Goal: Task Accomplishment & Management: Manage account settings

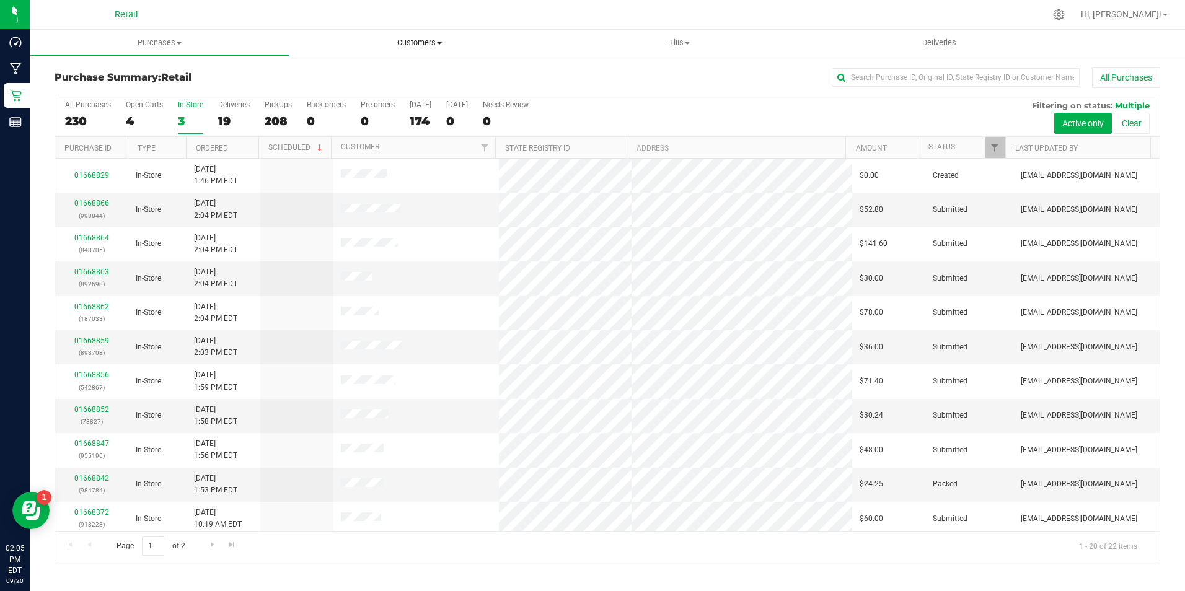
click at [416, 42] on span "Customers" at bounding box center [420, 42] width 260 height 11
click at [200, 76] on h3 "Purchase Summary: Retail" at bounding box center [239, 77] width 369 height 11
click at [418, 46] on span "Customers" at bounding box center [420, 42] width 260 height 11
click at [353, 76] on span "All customers" at bounding box center [334, 74] width 89 height 11
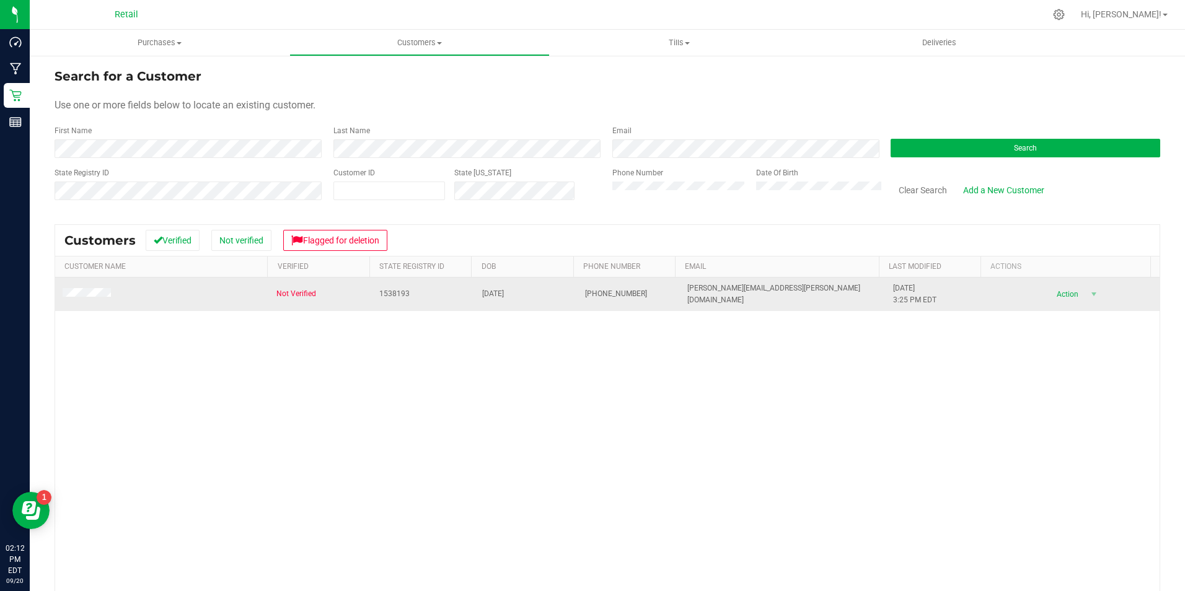
click at [87, 289] on span at bounding box center [89, 294] width 52 height 12
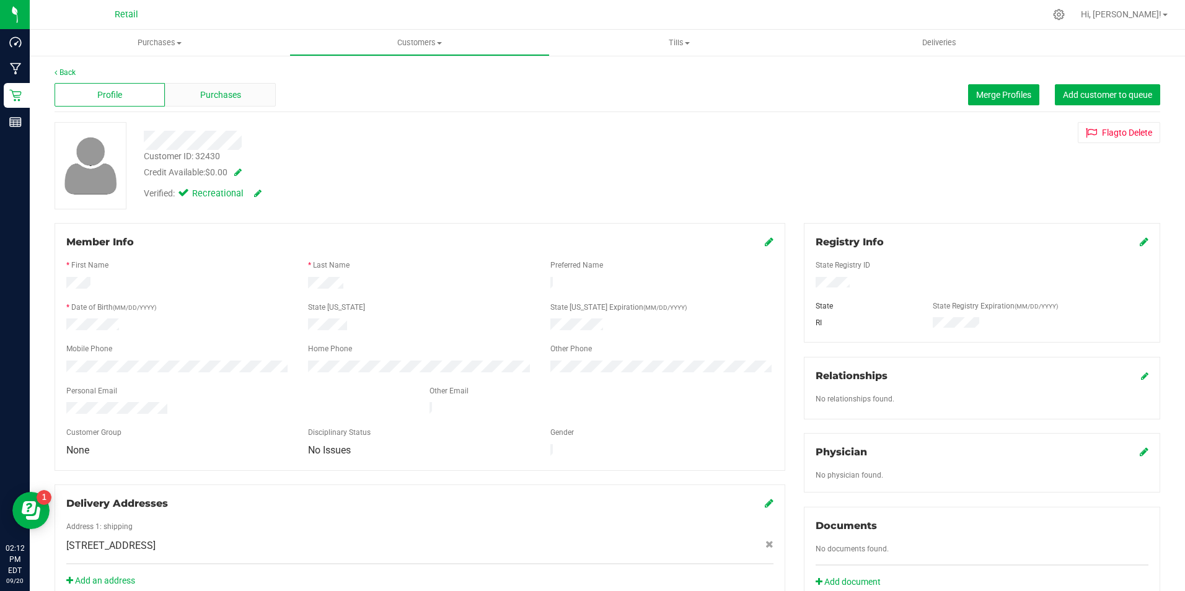
click at [214, 97] on span "Purchases" at bounding box center [220, 95] width 41 height 13
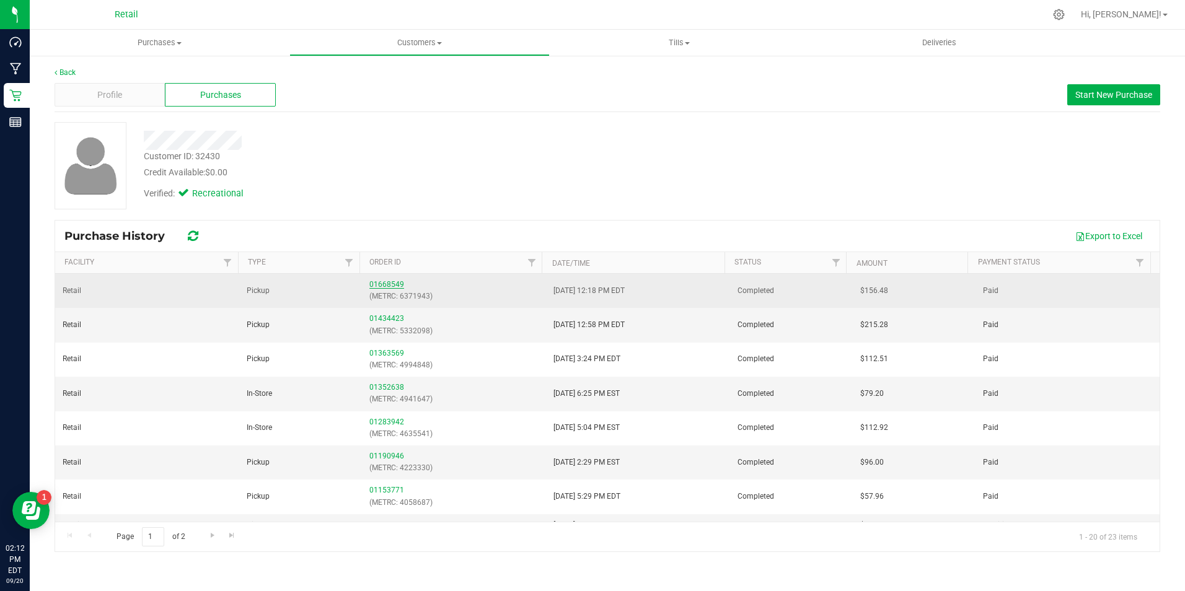
click at [391, 288] on link "01668549" at bounding box center [386, 284] width 35 height 9
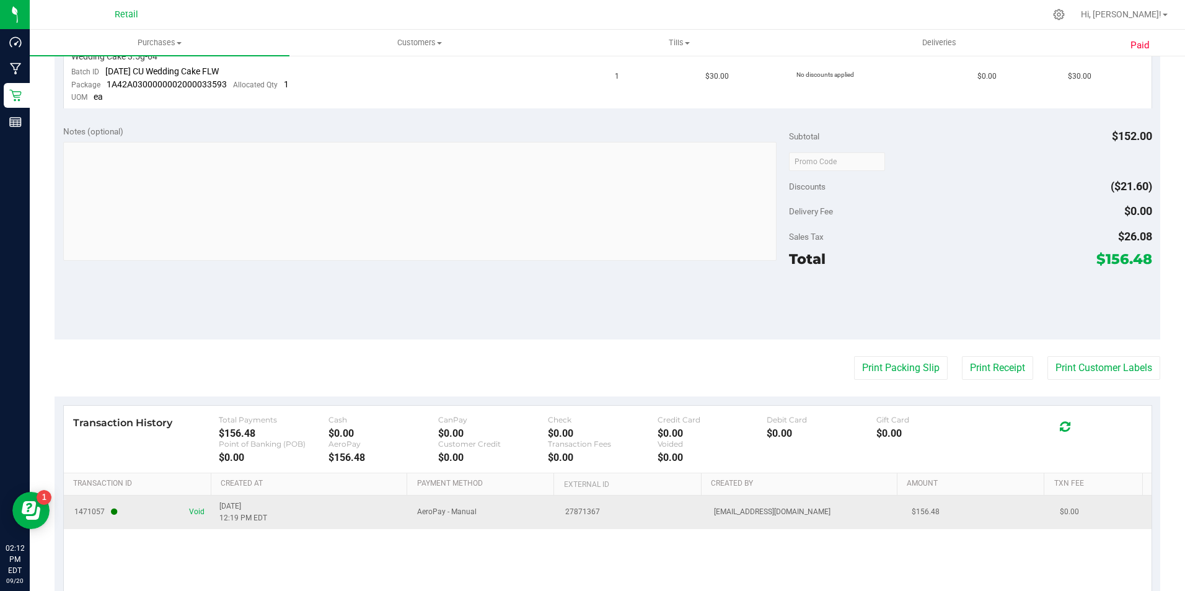
scroll to position [580, 0]
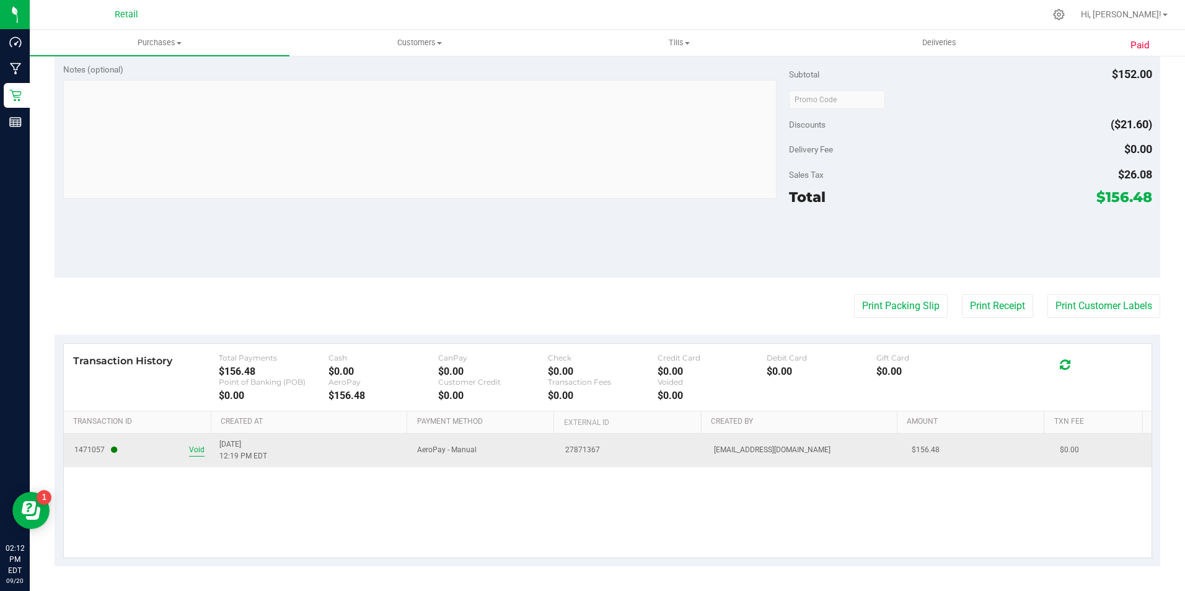
click at [192, 453] on span "Void" at bounding box center [196, 451] width 15 height 12
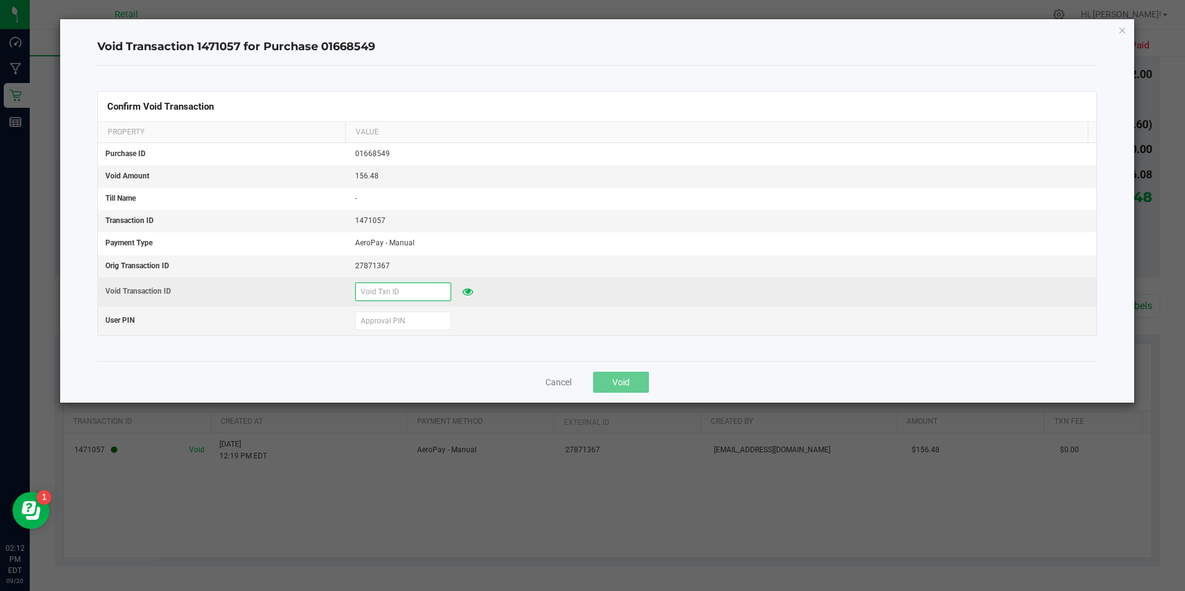
click at [386, 294] on input "text" at bounding box center [403, 292] width 96 height 19
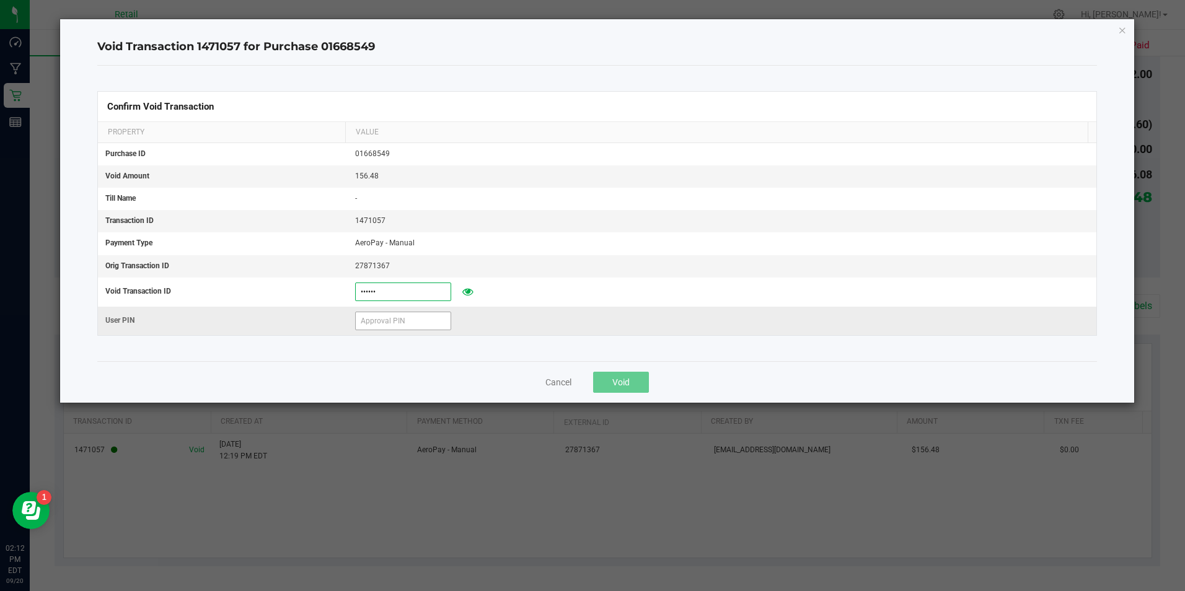
type input "[DATE]"
click at [395, 325] on input "text" at bounding box center [403, 321] width 96 height 19
type input "4"
type input "571204"
click at [646, 380] on button "Void" at bounding box center [621, 382] width 56 height 21
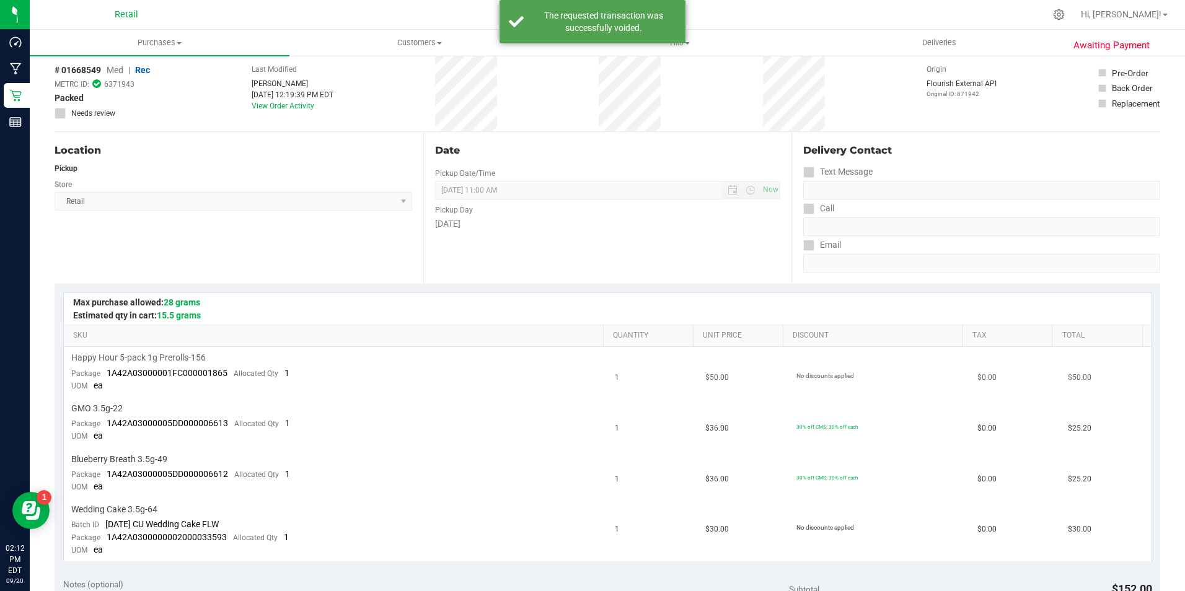
scroll to position [0, 0]
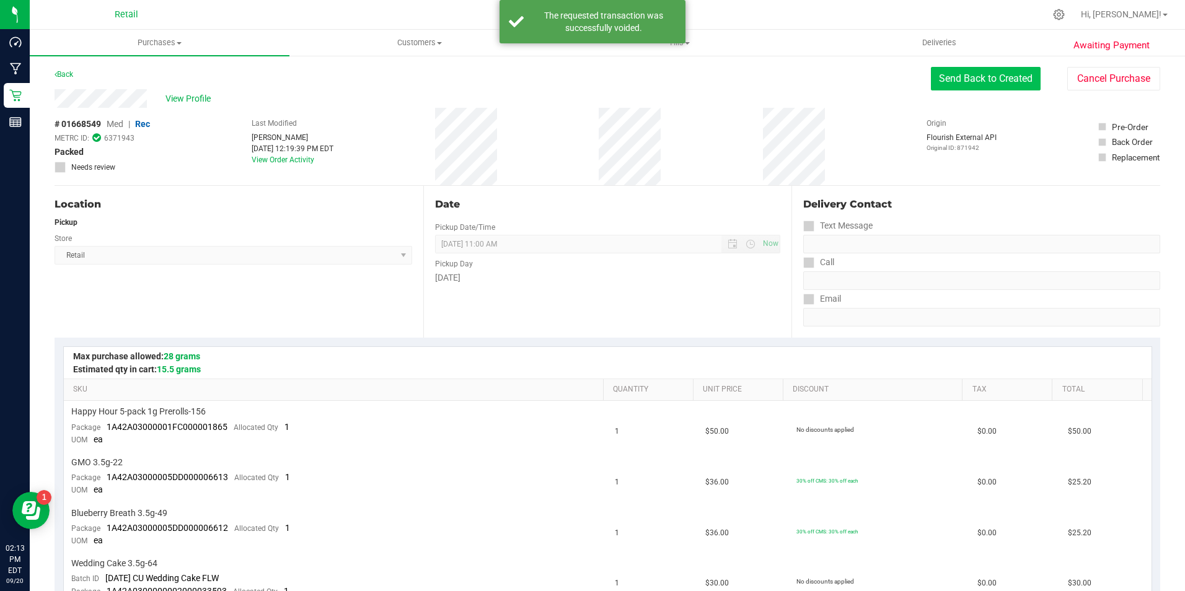
click at [1014, 82] on button "Send Back to Created" at bounding box center [986, 79] width 110 height 24
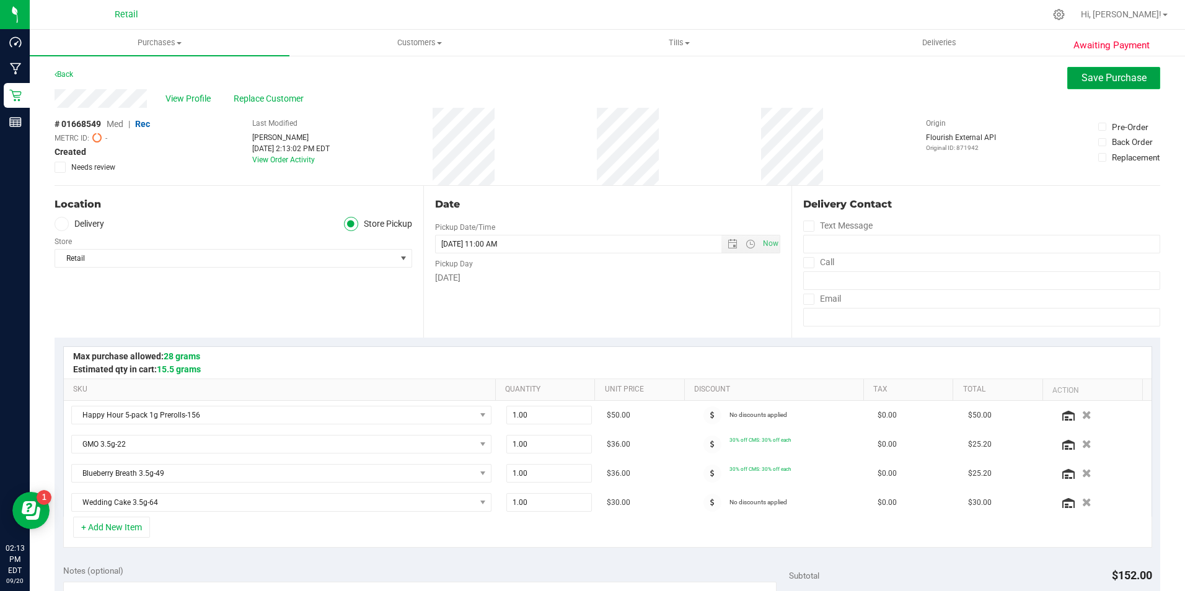
click at [1082, 73] on span "Save Purchase" at bounding box center [1114, 78] width 65 height 12
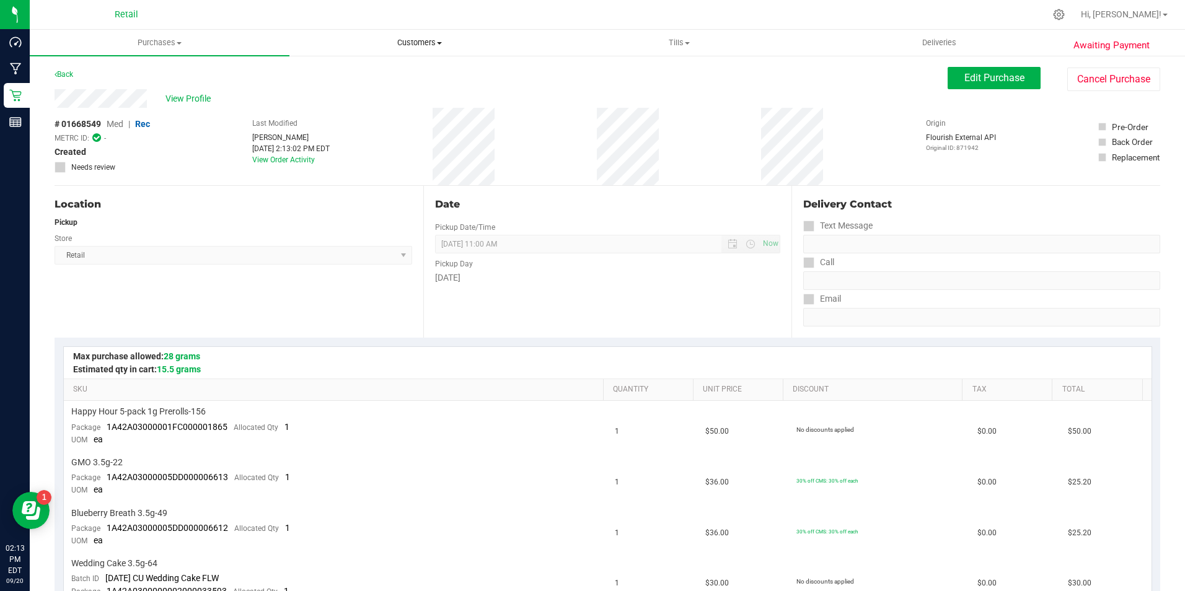
click at [425, 38] on span "Customers" at bounding box center [419, 42] width 259 height 11
click at [361, 73] on span "All customers" at bounding box center [334, 74] width 89 height 11
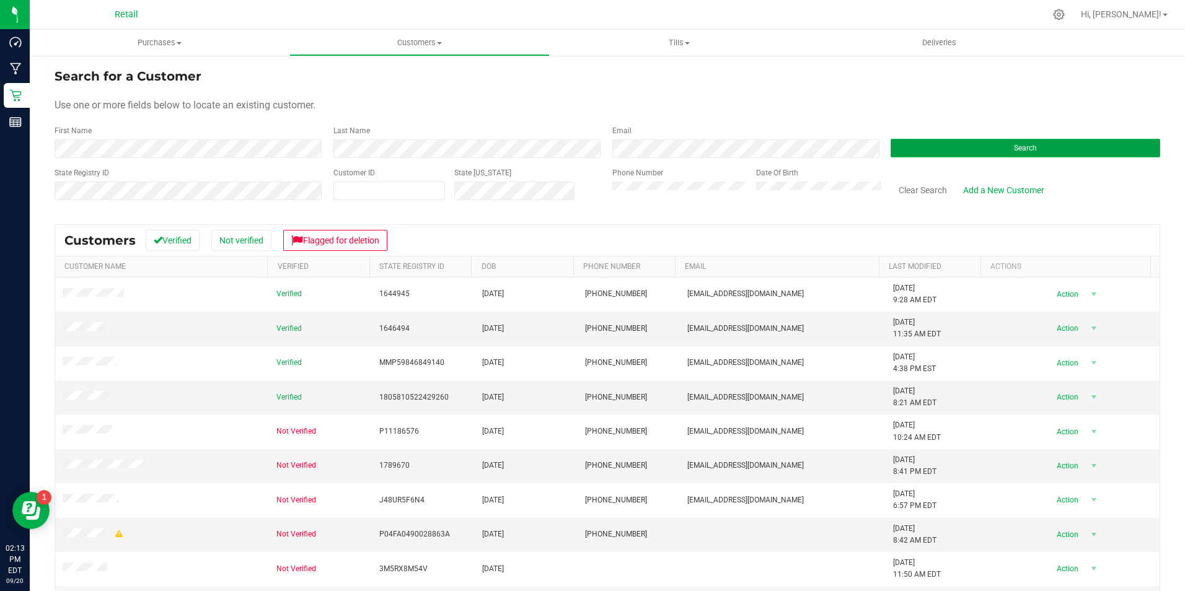
click at [895, 151] on button "Search" at bounding box center [1026, 148] width 270 height 19
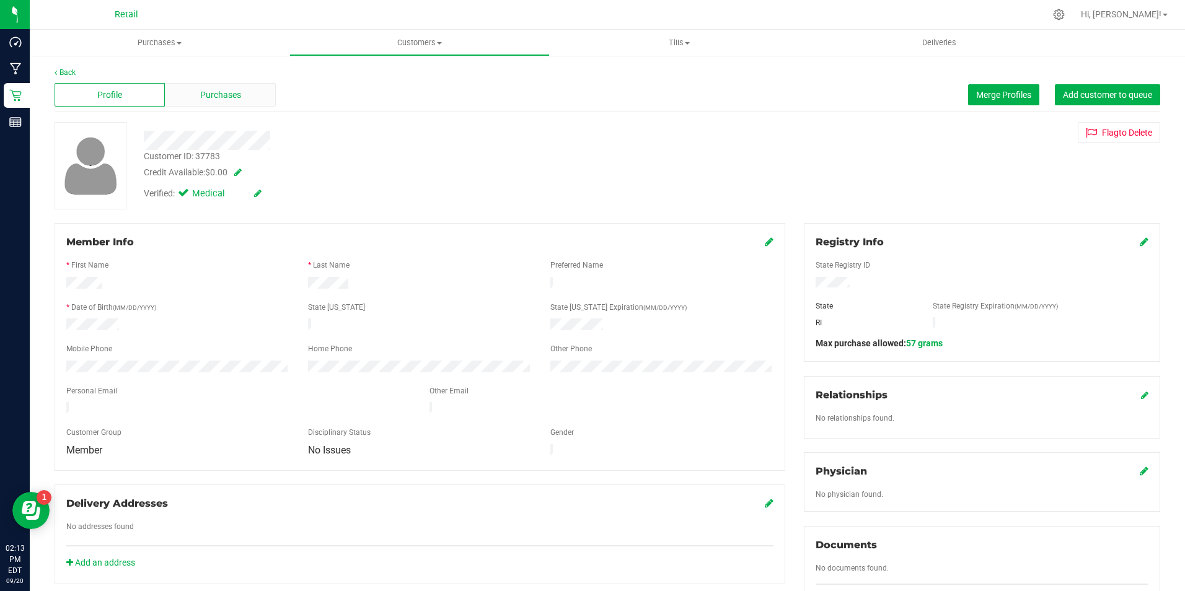
click at [216, 92] on span "Purchases" at bounding box center [220, 95] width 41 height 13
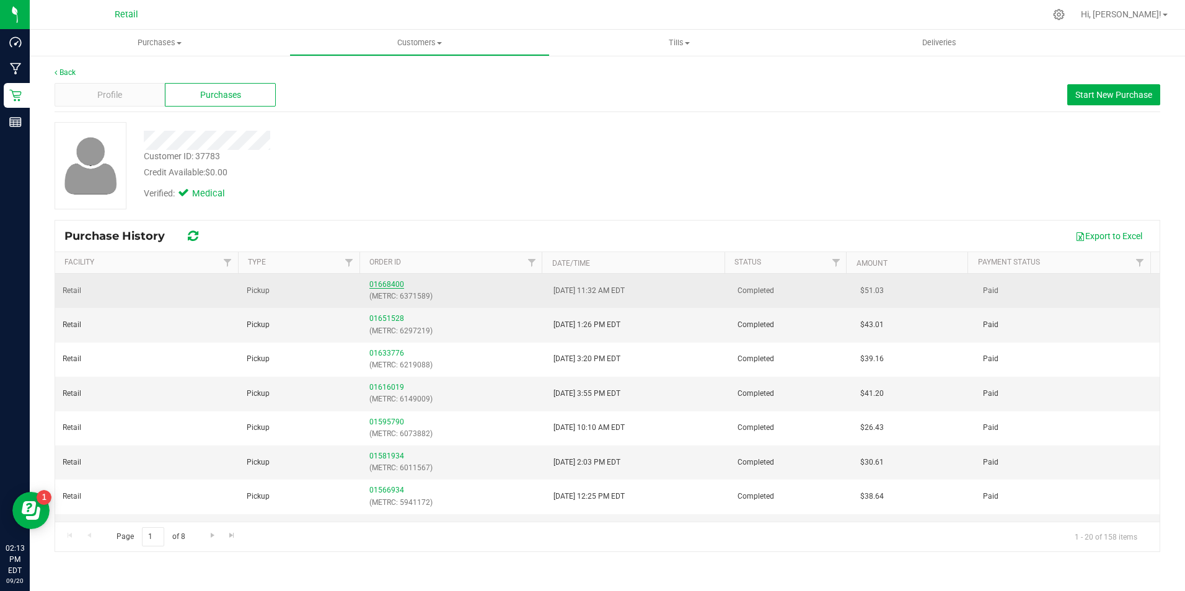
click at [388, 285] on link "01668400" at bounding box center [386, 284] width 35 height 9
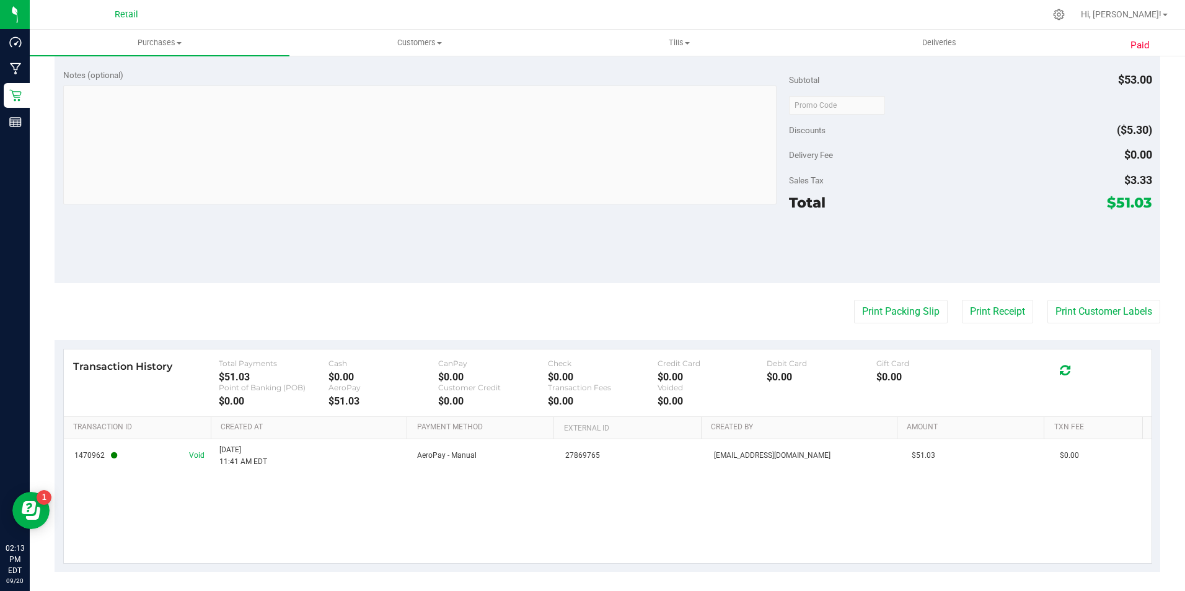
scroll to position [555, 0]
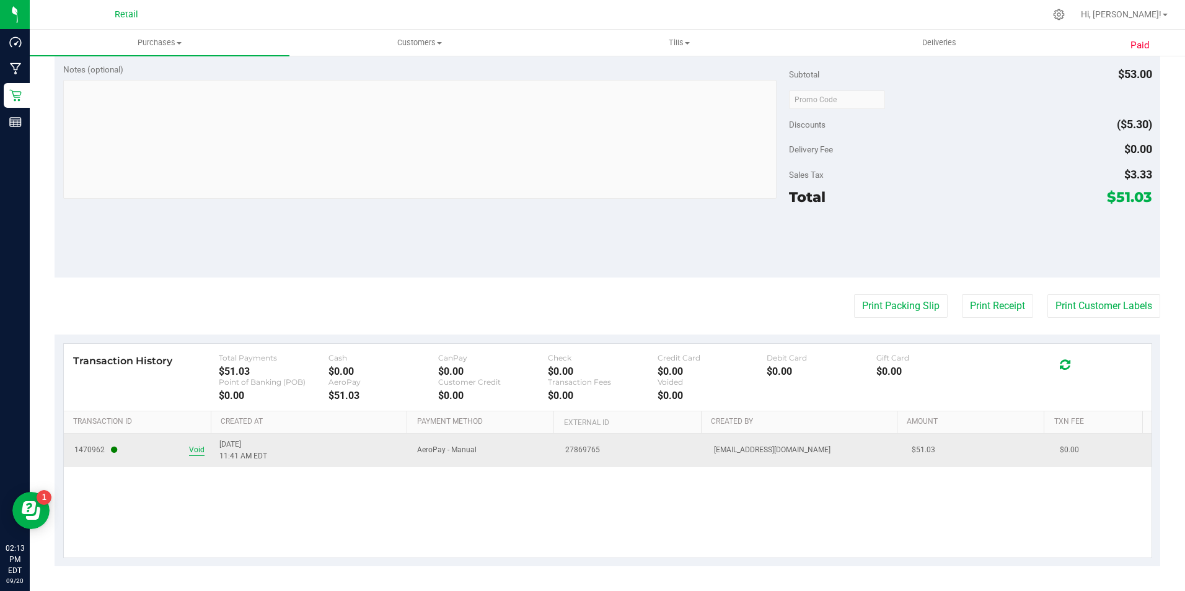
click at [199, 454] on span "Void" at bounding box center [196, 451] width 15 height 12
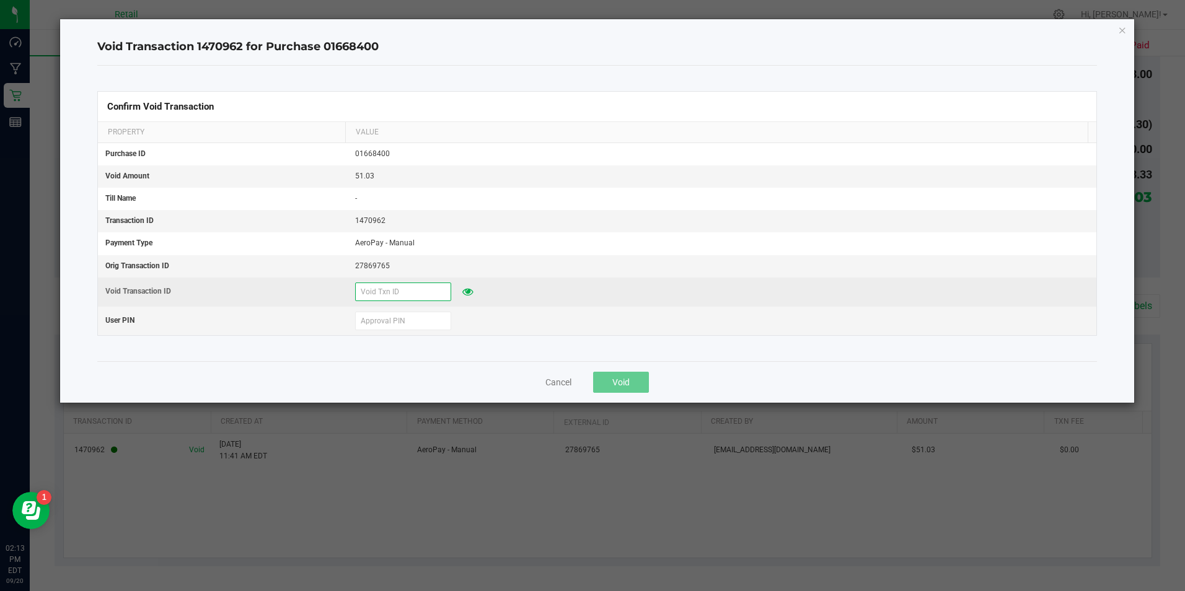
click at [363, 288] on input "text" at bounding box center [403, 292] width 96 height 19
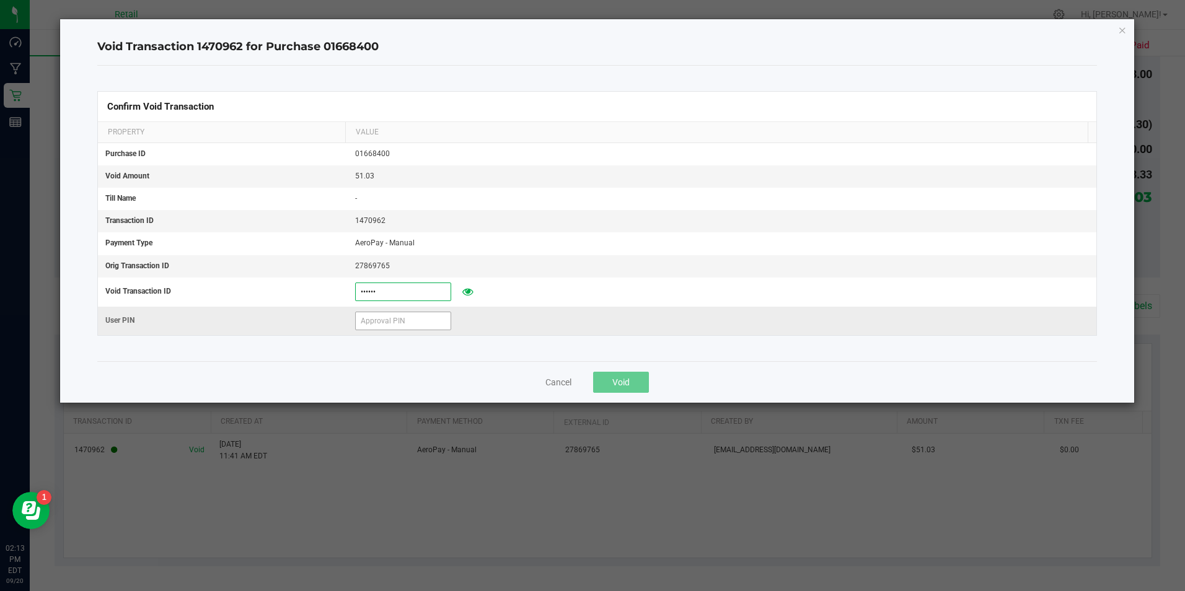
type input "[DATE]"
click at [433, 322] on input "text" at bounding box center [403, 321] width 96 height 19
type input "571204"
click at [647, 380] on button "Void" at bounding box center [621, 382] width 56 height 21
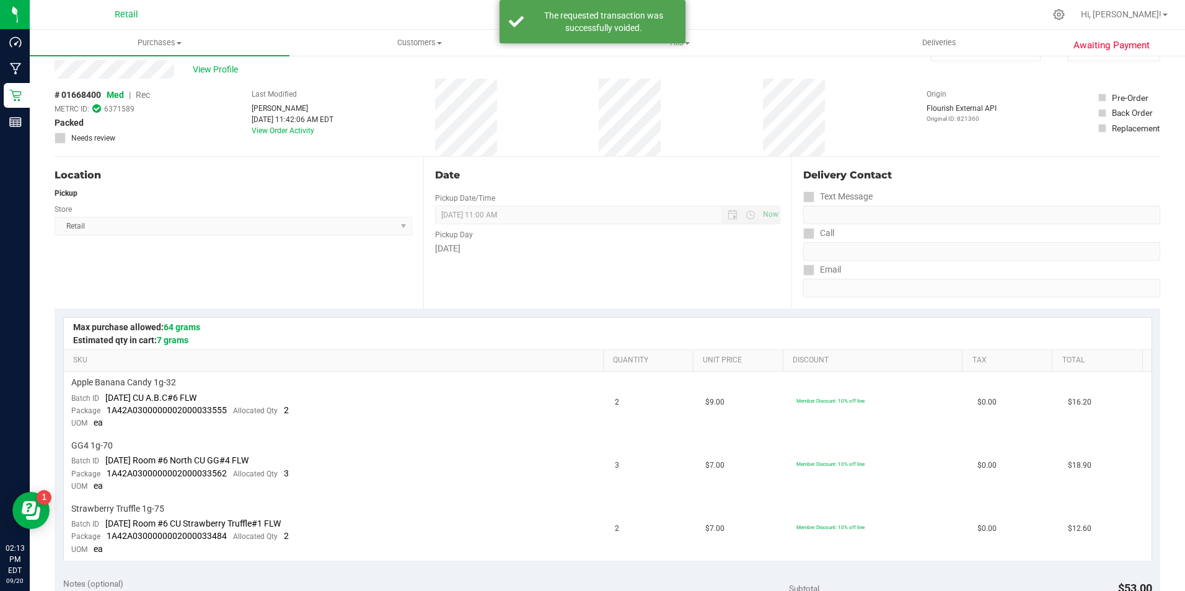
scroll to position [0, 0]
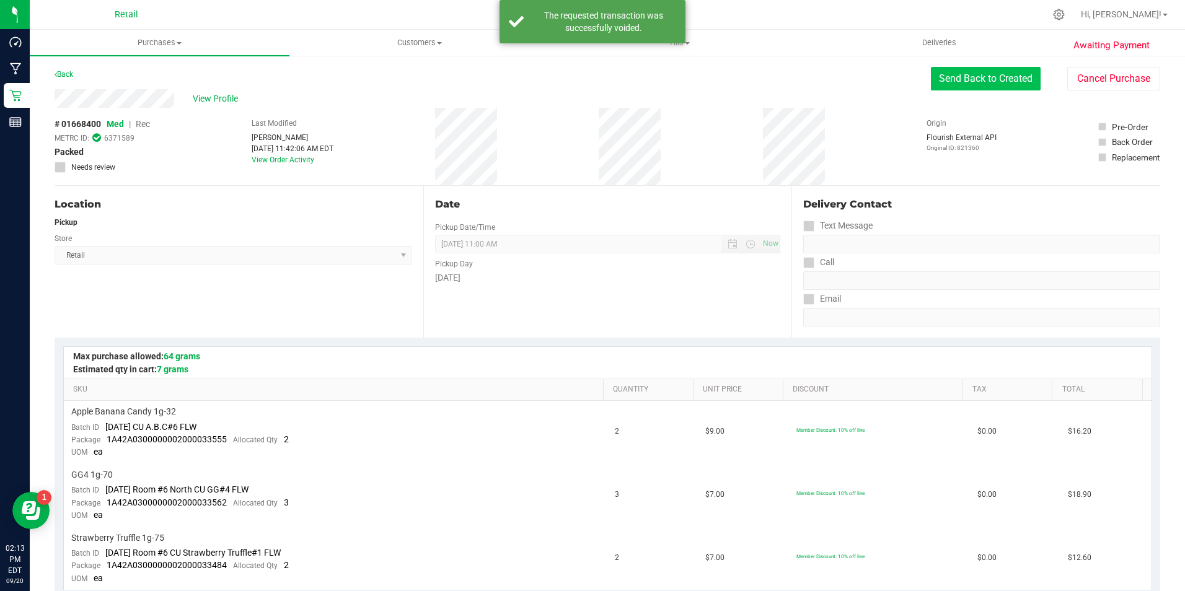
click at [965, 82] on button "Send Back to Created" at bounding box center [986, 79] width 110 height 24
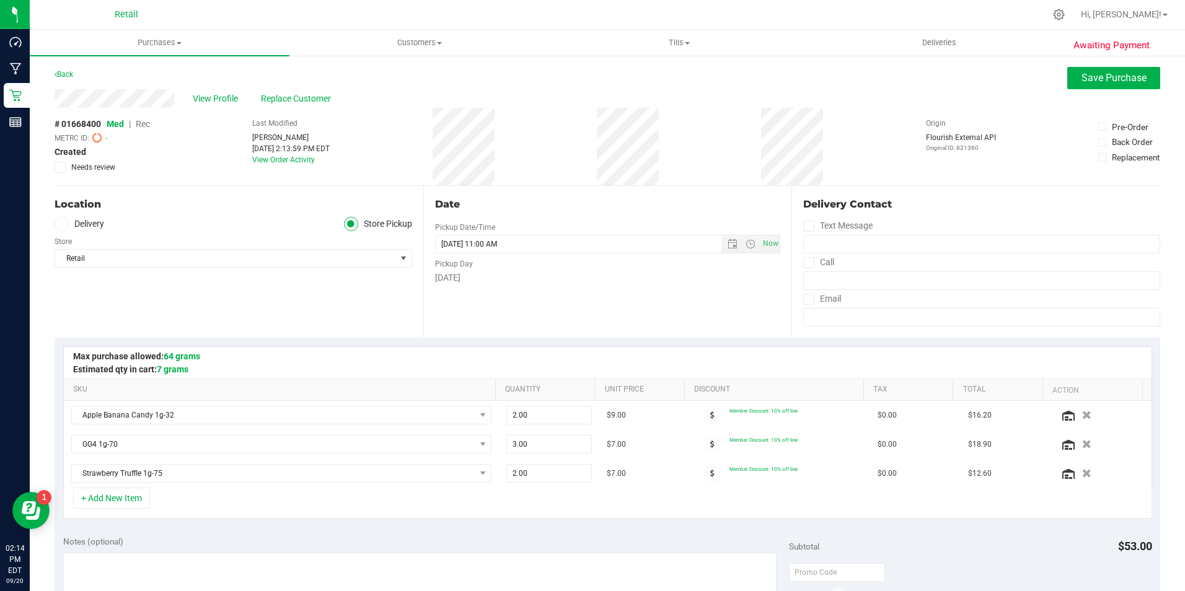
click at [1093, 90] on div "View Profile Replace Customer" at bounding box center [608, 98] width 1106 height 19
click at [415, 46] on span "Customers" at bounding box center [419, 42] width 259 height 11
click at [379, 73] on li "All customers" at bounding box center [420, 75] width 260 height 15
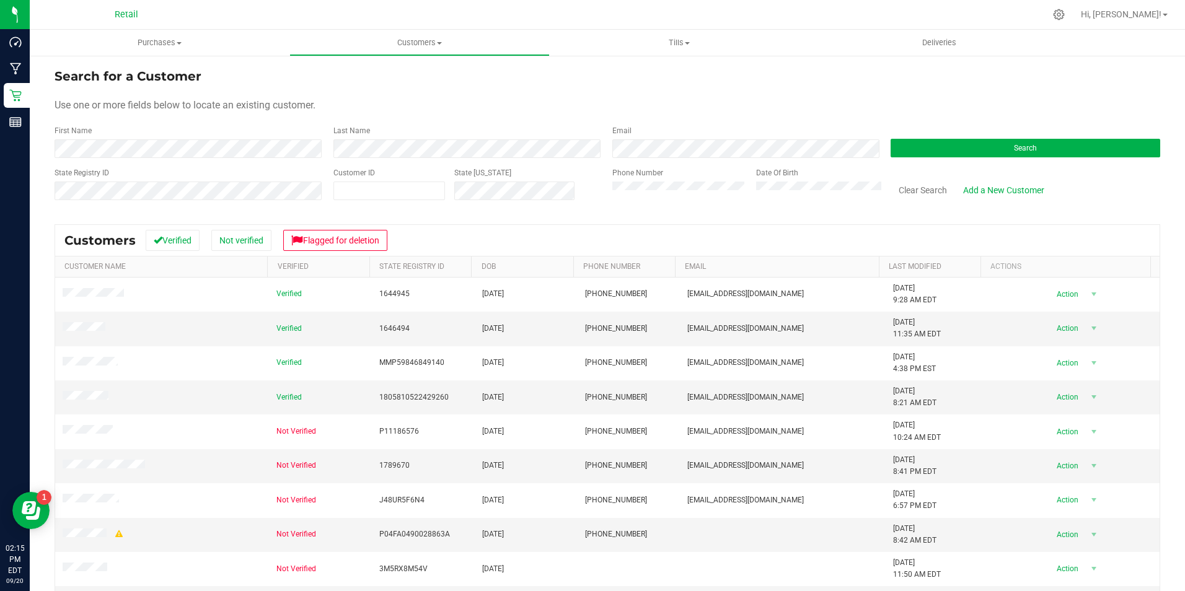
click at [368, 162] on form "Search for a Customer Use one or more fields below to locate an existing custom…" at bounding box center [608, 139] width 1106 height 144
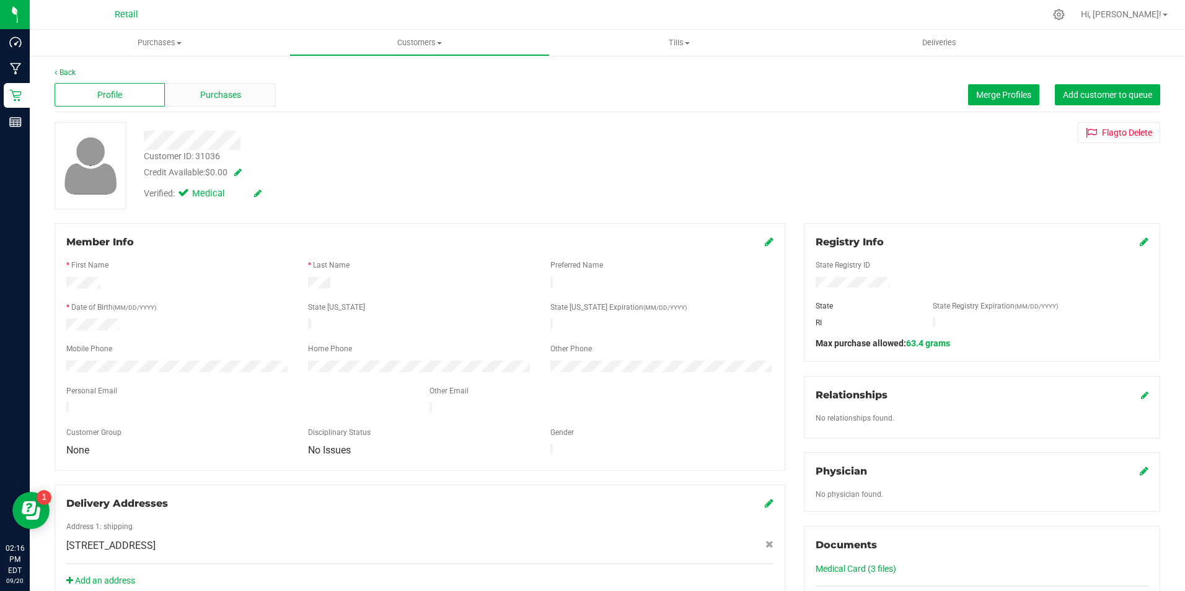
click at [217, 97] on span "Purchases" at bounding box center [220, 95] width 41 height 13
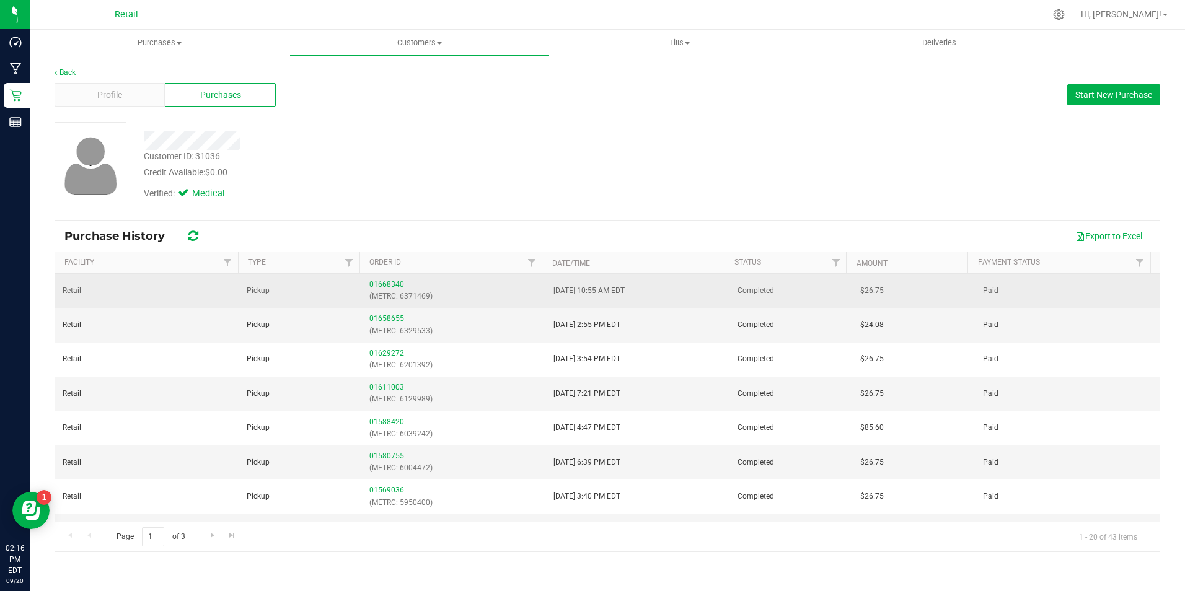
click at [383, 280] on div "01668340 (METRC: 6371469)" at bounding box center [453, 291] width 169 height 24
click at [383, 285] on link "01668340" at bounding box center [386, 284] width 35 height 9
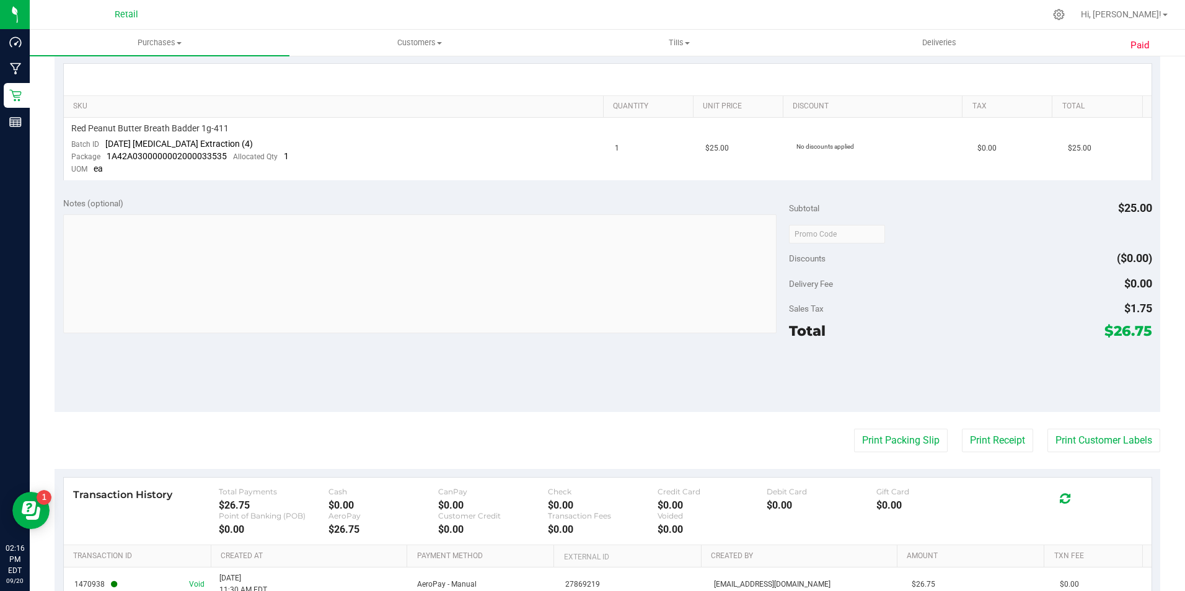
scroll to position [429, 0]
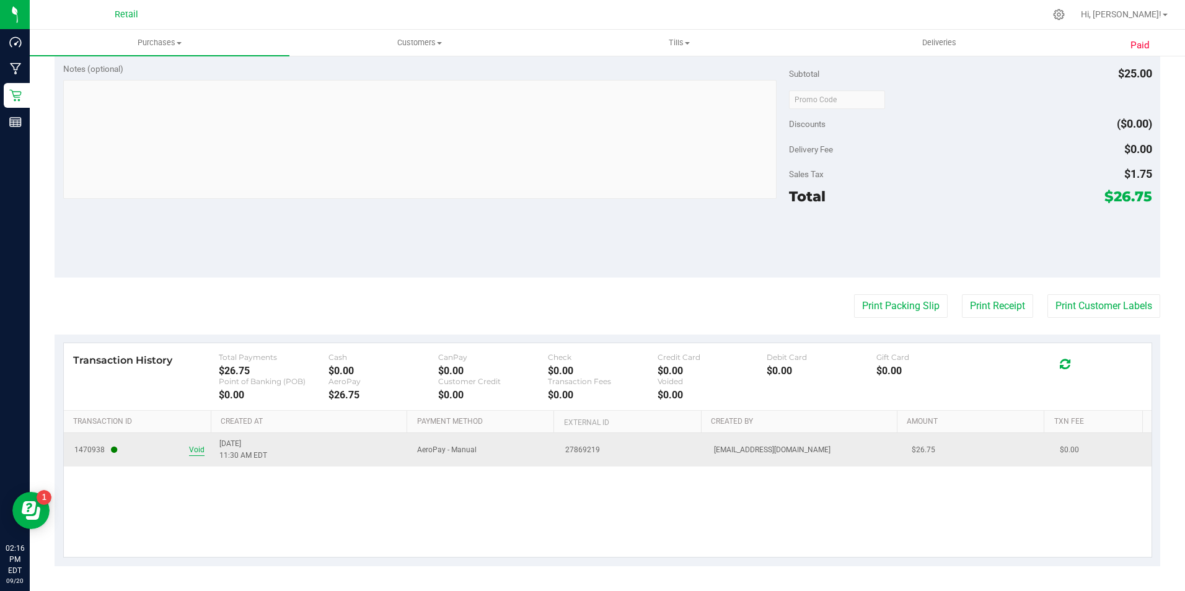
click at [192, 449] on span "Void" at bounding box center [196, 451] width 15 height 12
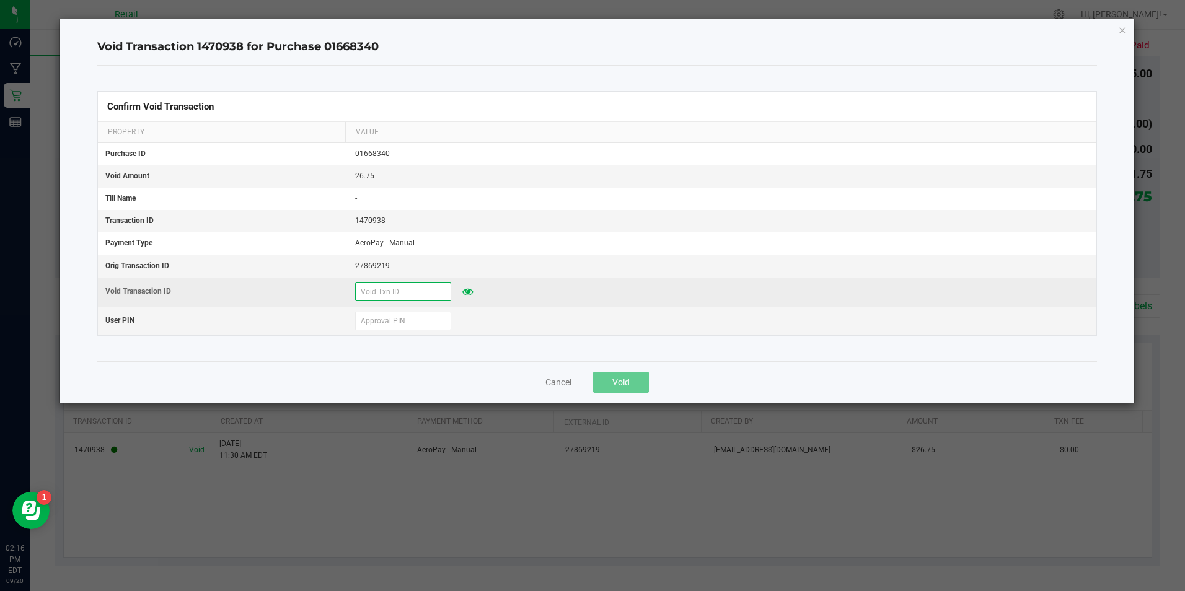
click at [409, 299] on input "text" at bounding box center [403, 292] width 96 height 19
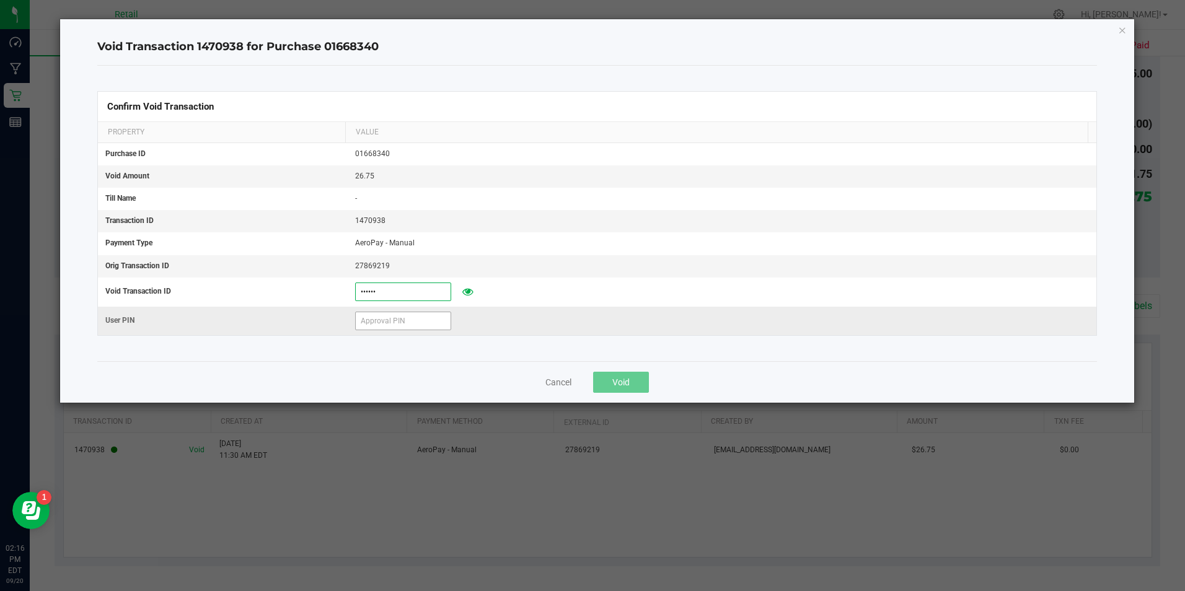
type input "[DATE]"
click at [395, 322] on input "text" at bounding box center [403, 321] width 96 height 19
type input "4"
type input "571204"
click at [636, 377] on button "Void" at bounding box center [621, 382] width 56 height 21
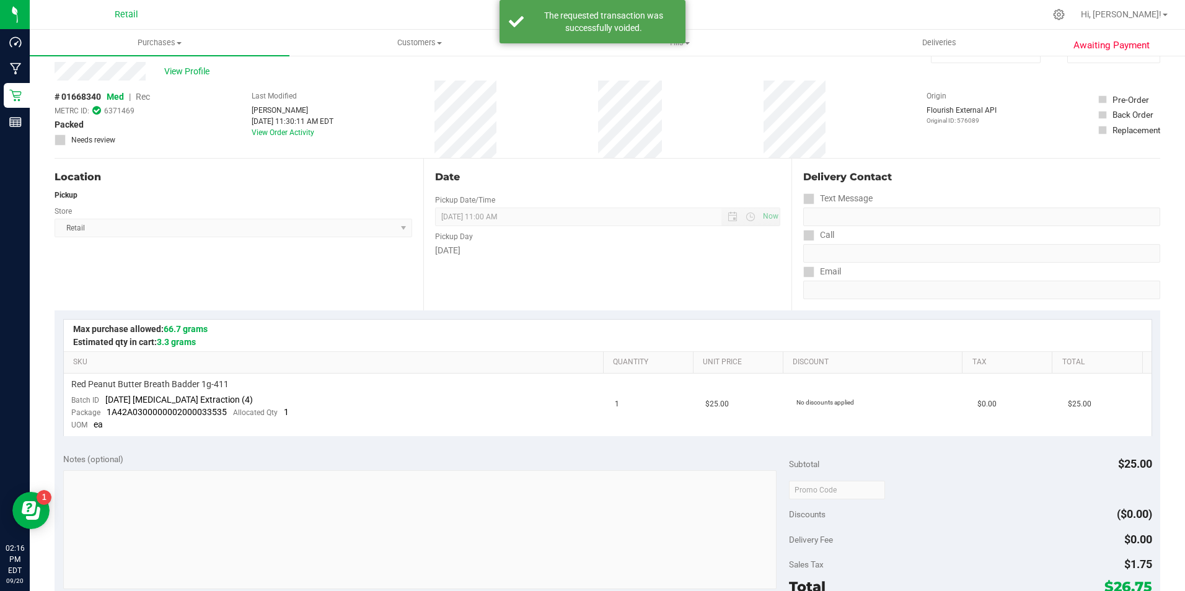
scroll to position [0, 0]
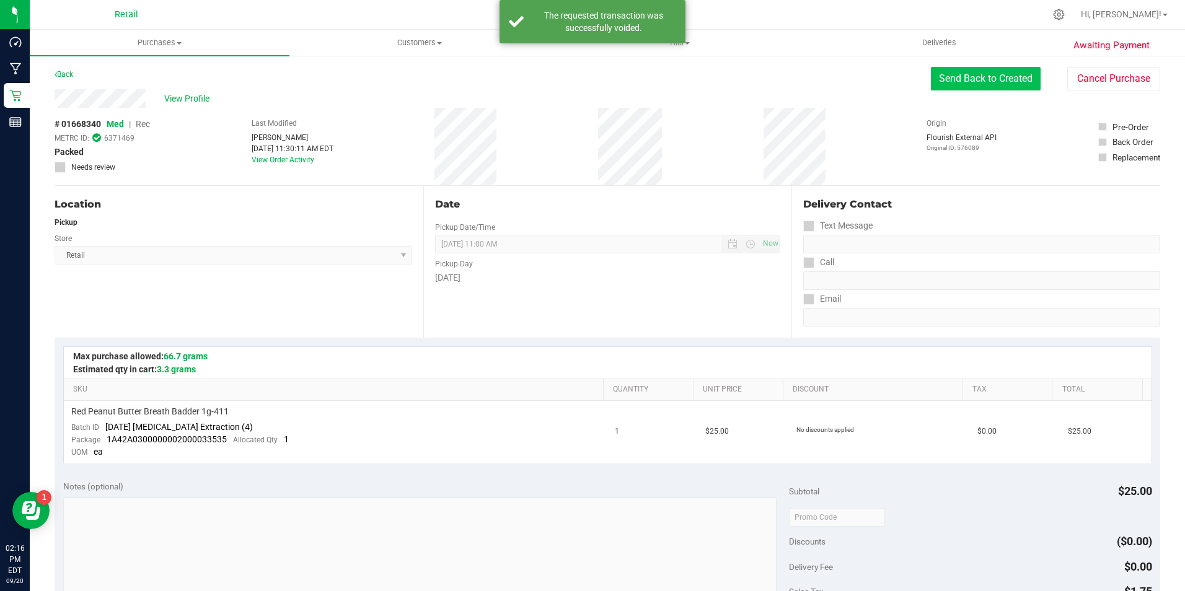
click at [988, 86] on button "Send Back to Created" at bounding box center [986, 79] width 110 height 24
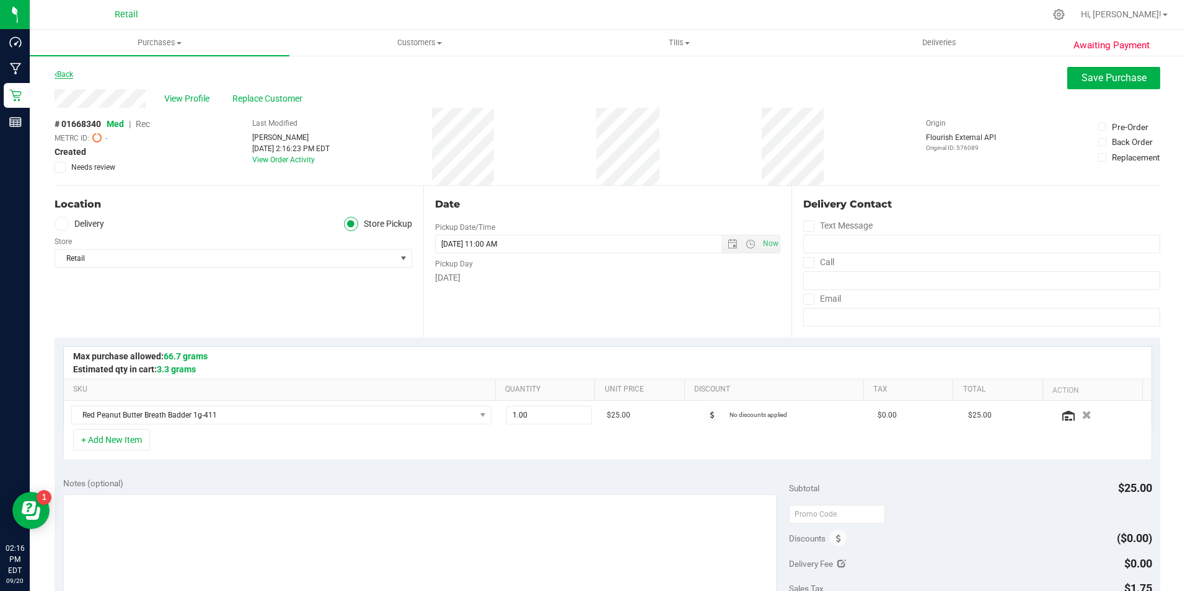
click at [60, 73] on link "Back" at bounding box center [64, 74] width 19 height 9
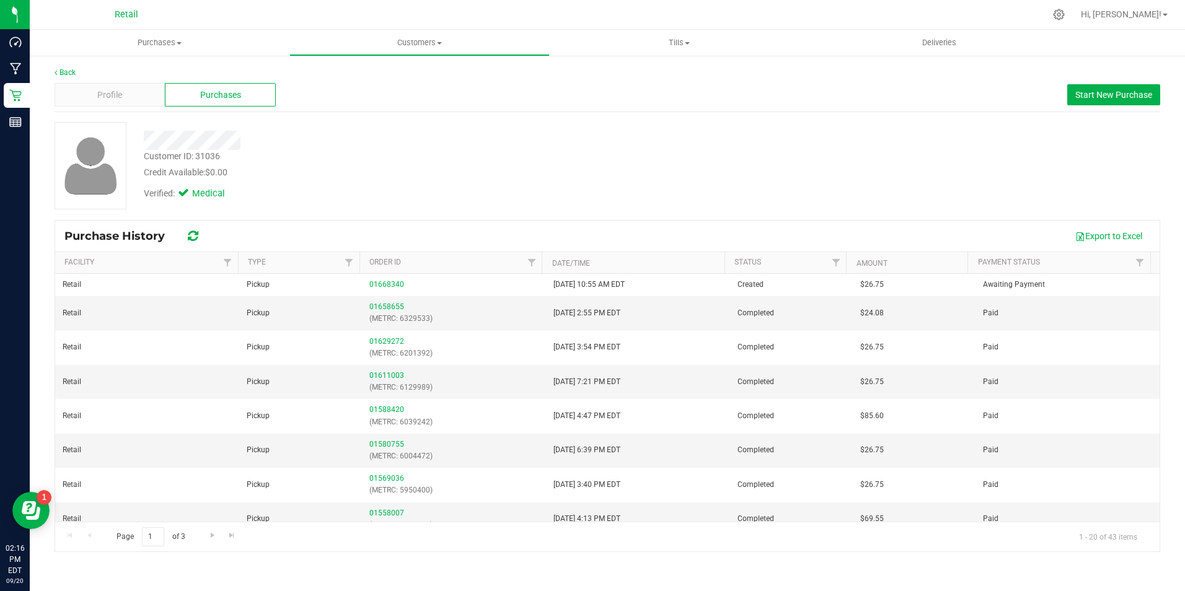
click at [436, 56] on ul "Purchases Summary of purchases Fulfillment All purchases Customers All customer…" at bounding box center [622, 43] width 1185 height 27
click at [436, 50] on uib-tab-heading "Customers All customers Add a new customer All physicians" at bounding box center [419, 42] width 259 height 25
click at [397, 73] on li "All customers" at bounding box center [420, 75] width 260 height 15
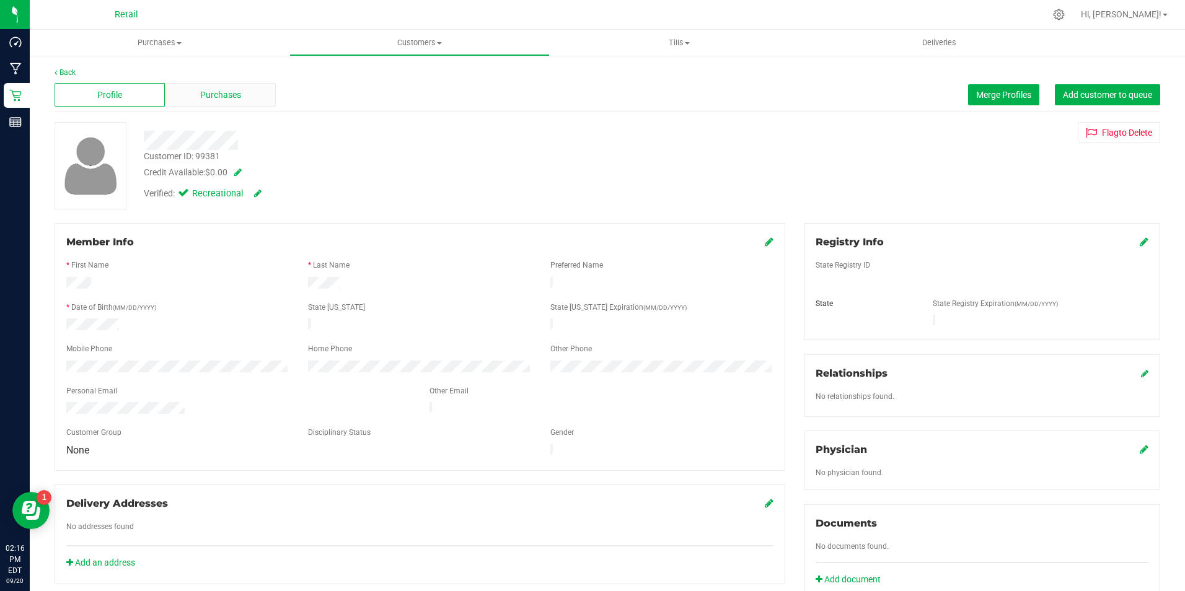
click at [210, 87] on div "Purchases" at bounding box center [220, 95] width 110 height 24
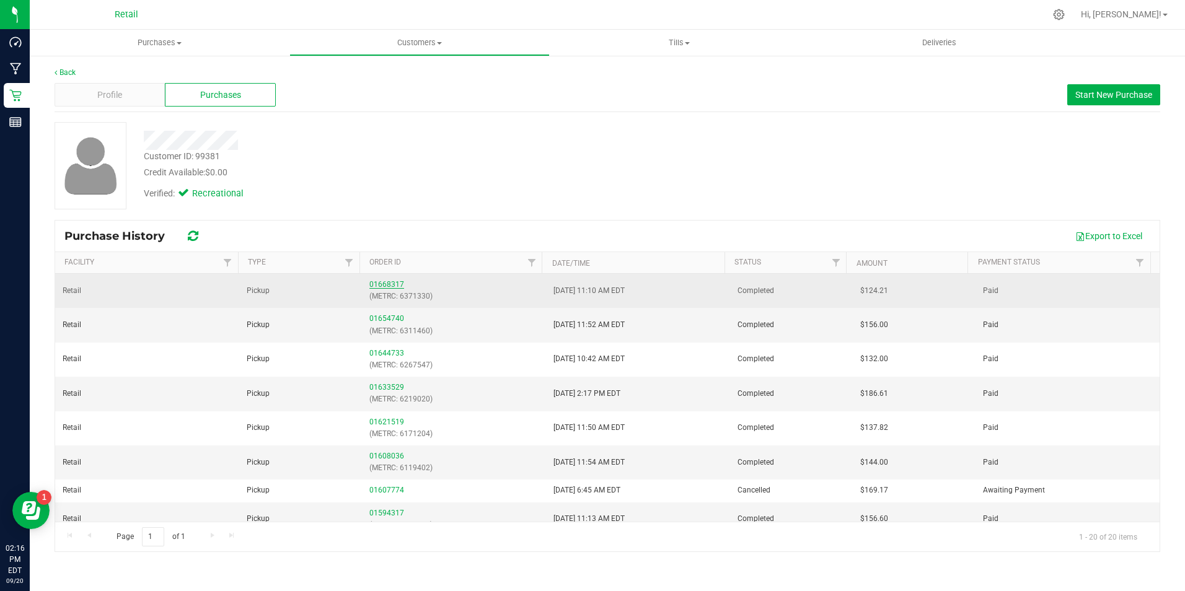
click at [369, 285] on link "01668317" at bounding box center [386, 284] width 35 height 9
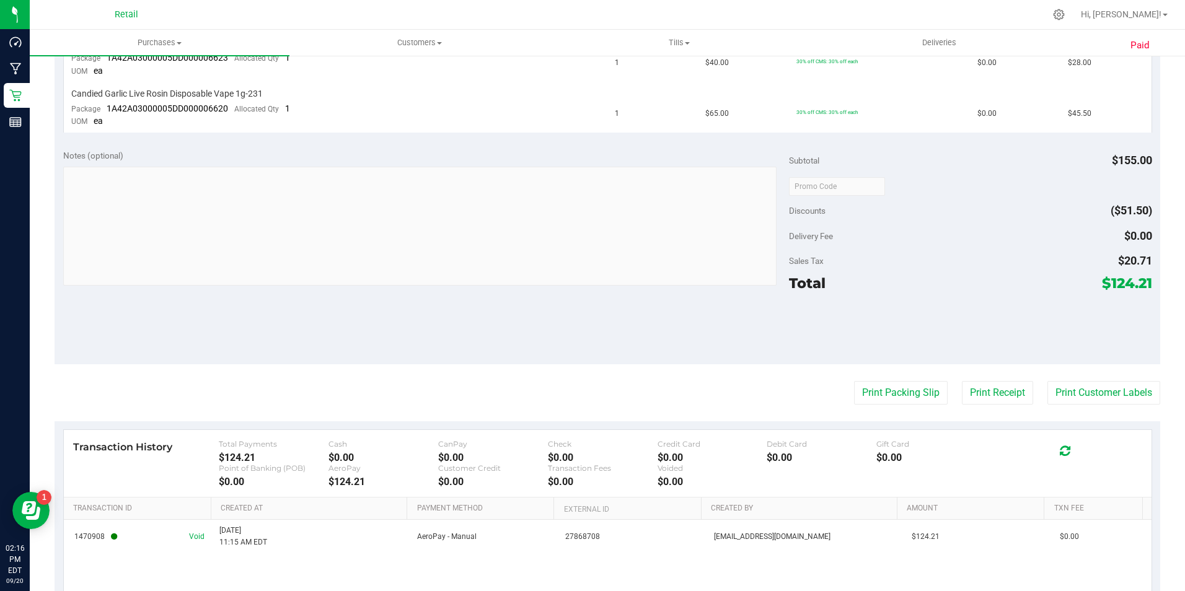
scroll to position [530, 0]
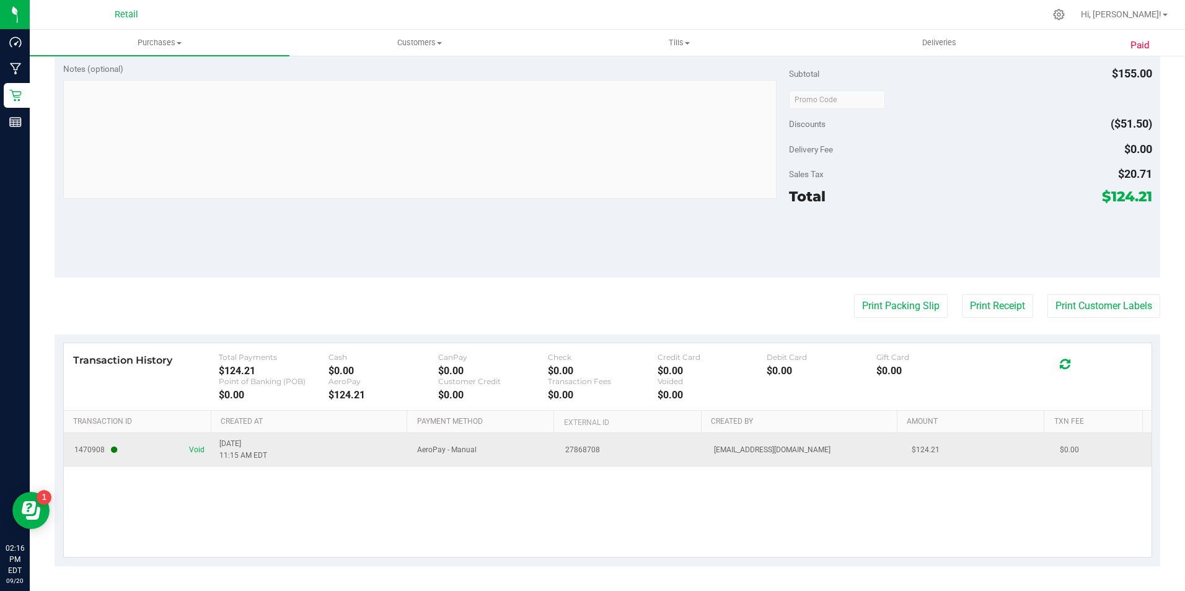
click at [202, 452] on td "1470908 Void" at bounding box center [138, 449] width 148 height 33
click at [197, 452] on span "Void" at bounding box center [196, 451] width 15 height 12
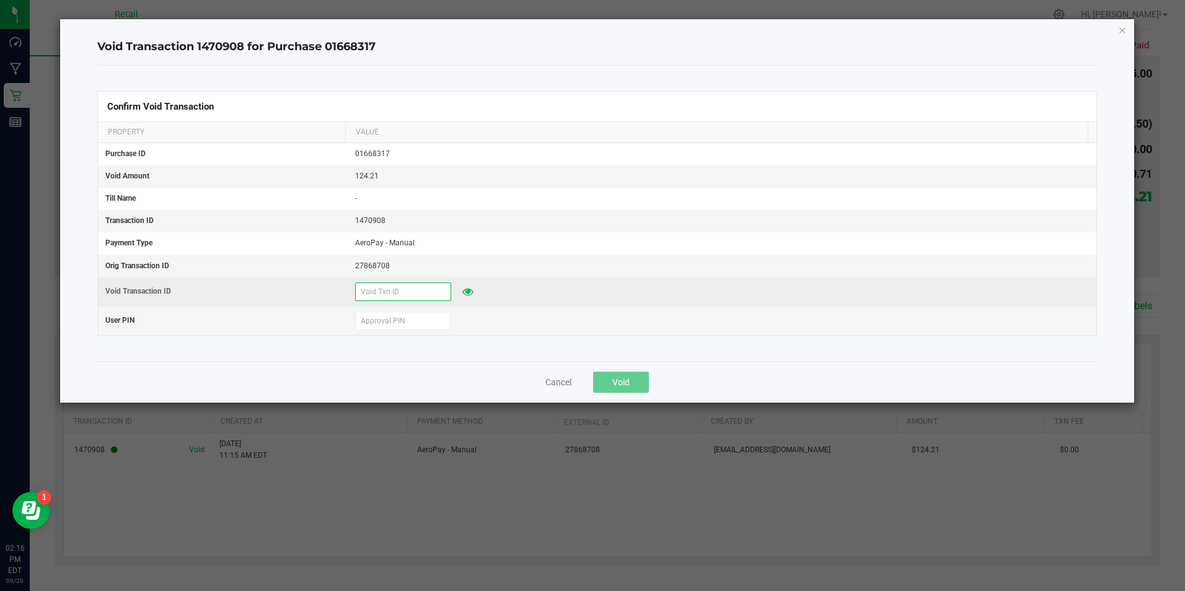
click at [382, 294] on input "text" at bounding box center [403, 292] width 96 height 19
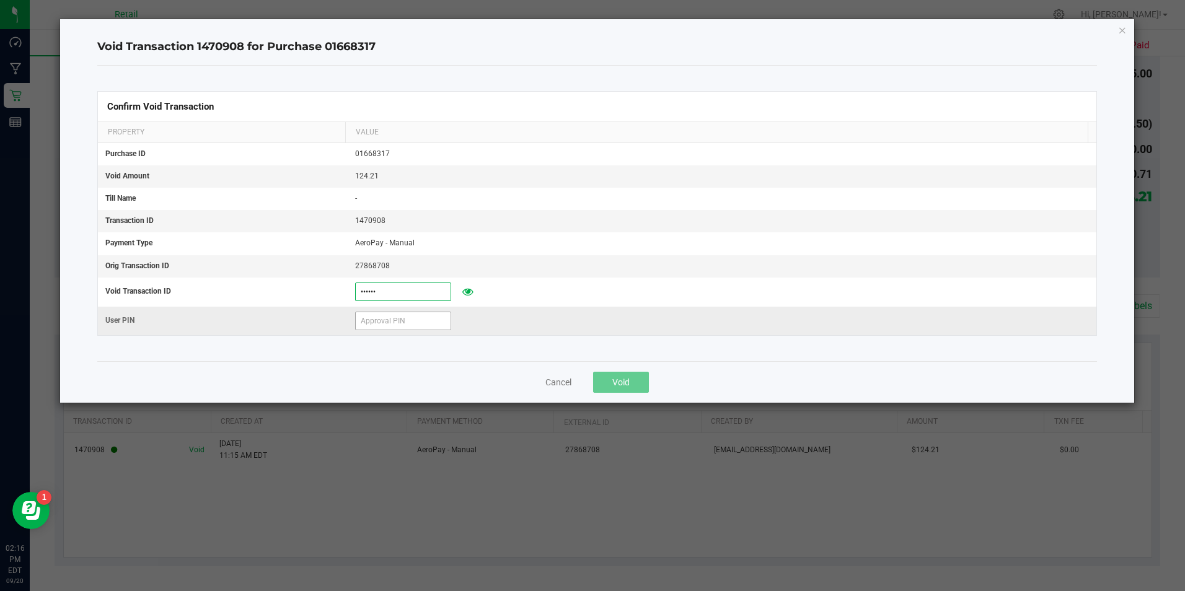
type input "571204"
click at [403, 324] on input "text" at bounding box center [403, 321] width 96 height 19
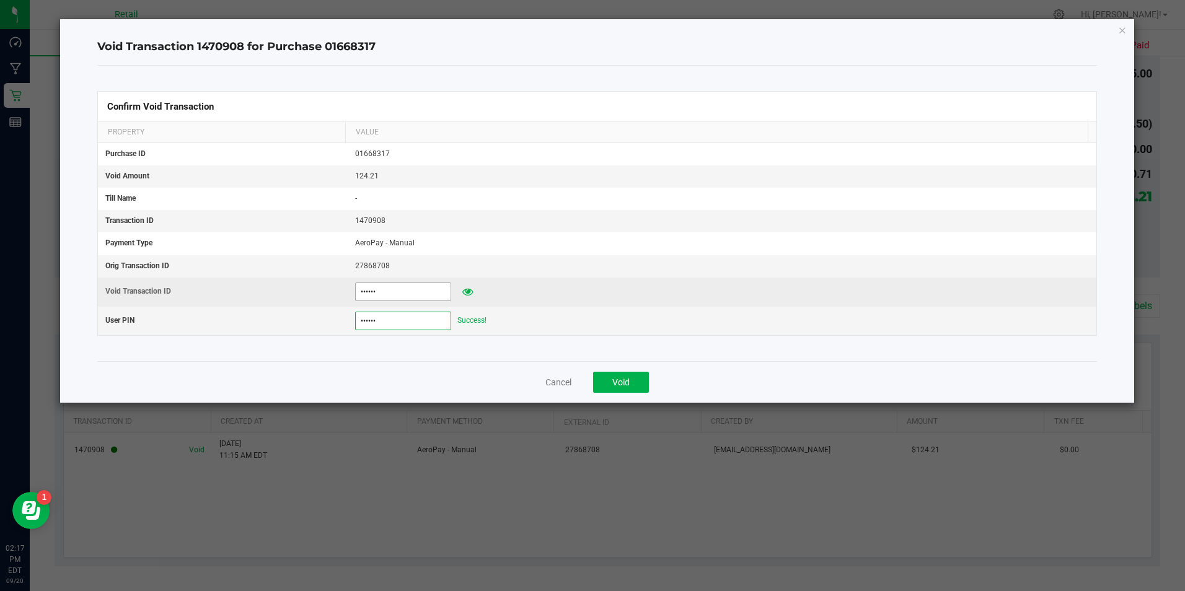
type input "571204"
click at [418, 283] on input "571204" at bounding box center [403, 292] width 96 height 19
type input "5"
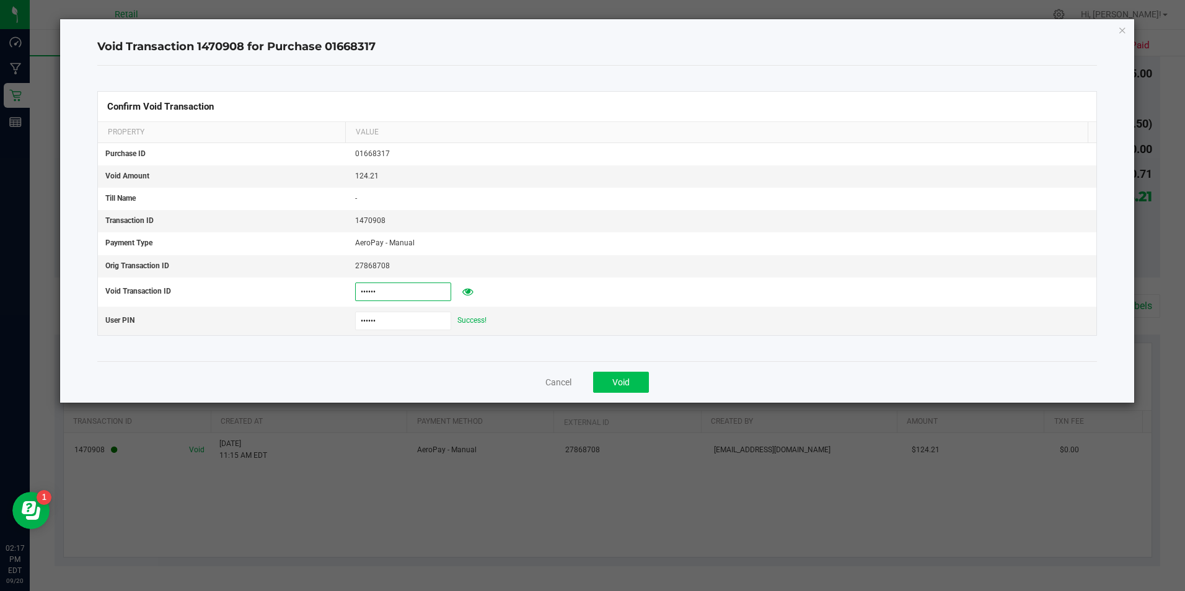
type input "[DATE]"
click at [637, 381] on button "Void" at bounding box center [621, 382] width 56 height 21
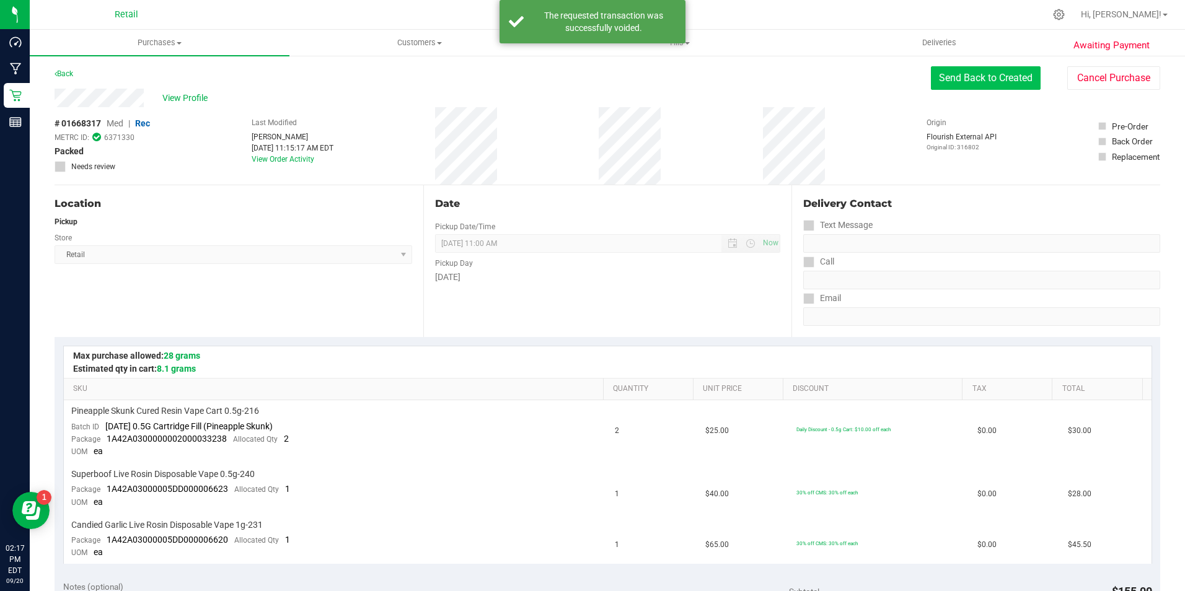
scroll to position [0, 0]
click at [970, 75] on button "Send Back to Created" at bounding box center [986, 79] width 110 height 24
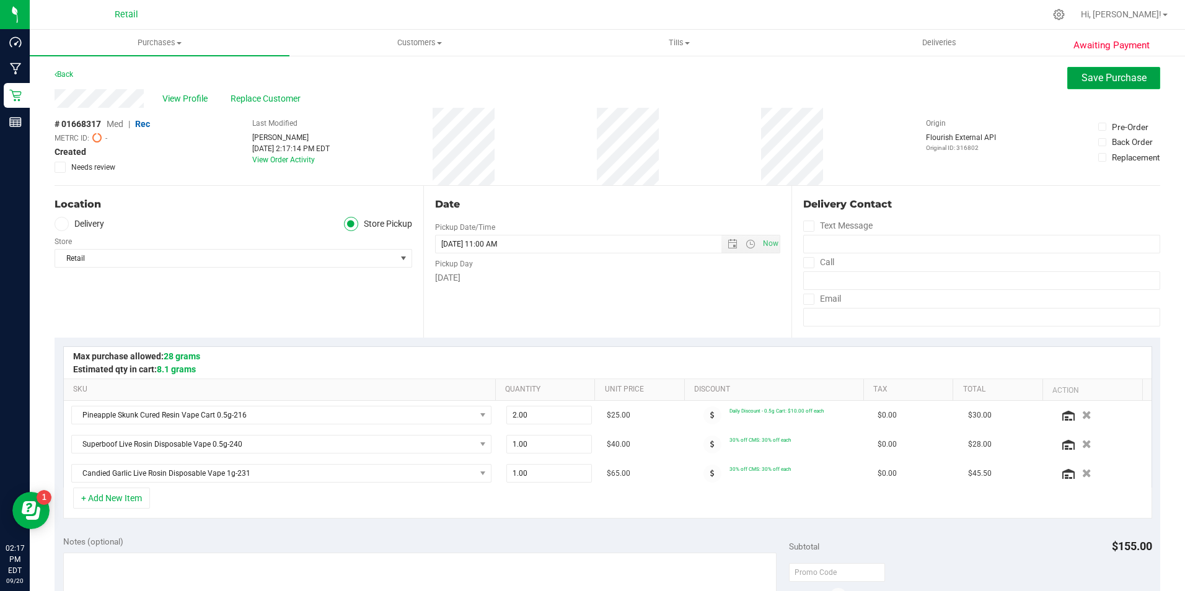
click at [1069, 82] on button "Save Purchase" at bounding box center [1114, 78] width 93 height 22
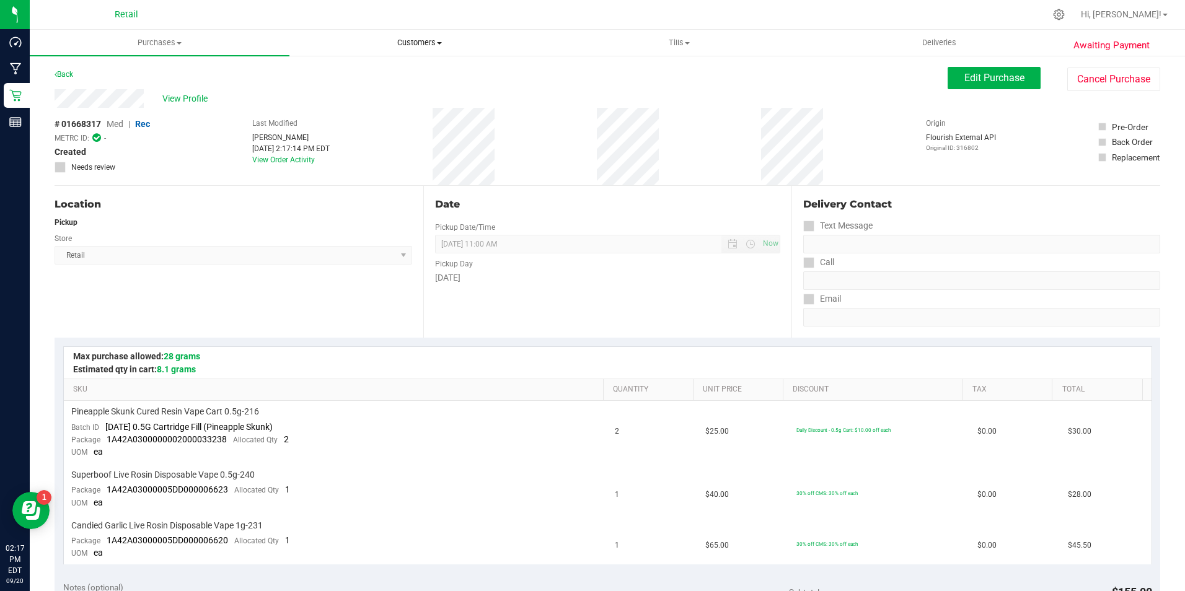
click at [438, 40] on span "Customers" at bounding box center [419, 42] width 259 height 11
click at [383, 68] on li "All customers" at bounding box center [420, 75] width 260 height 15
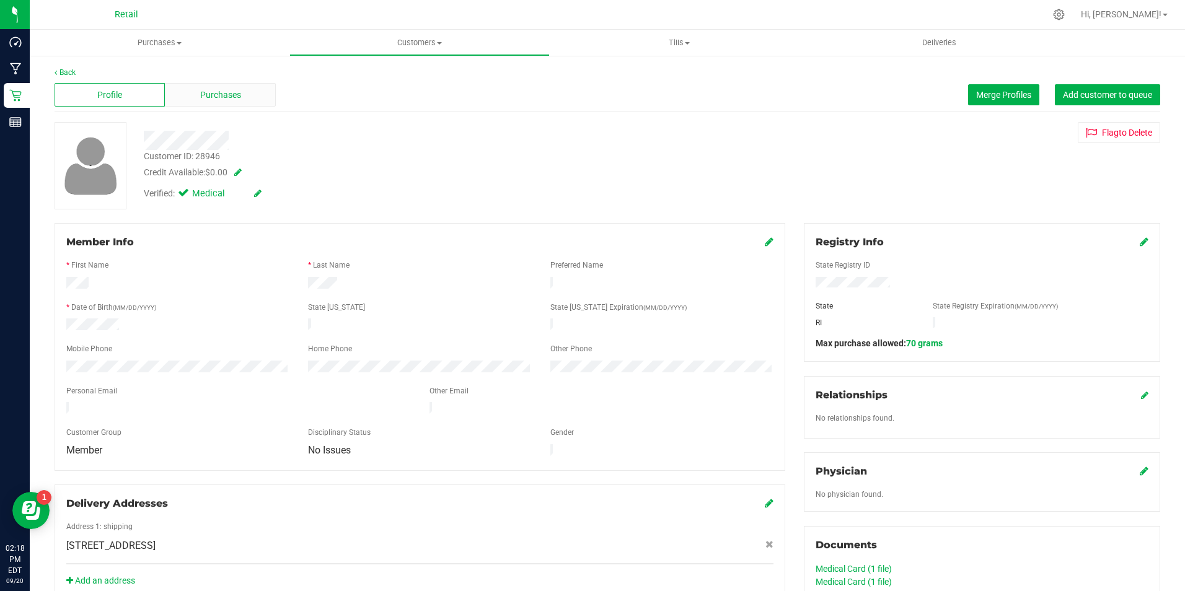
click at [241, 87] on div "Purchases" at bounding box center [220, 95] width 110 height 24
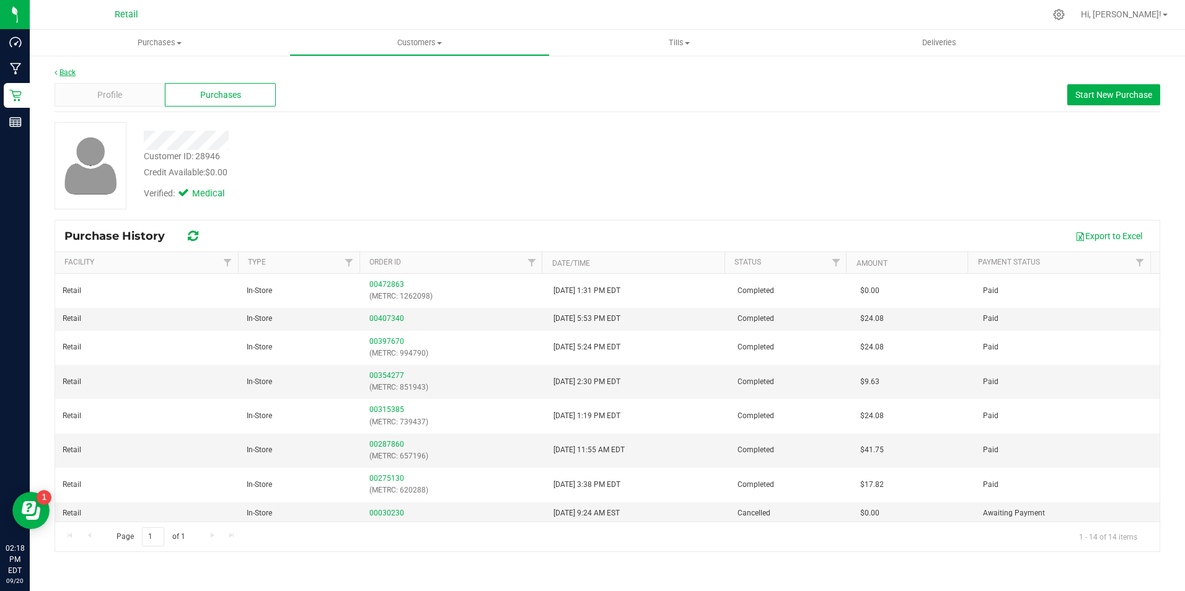
click at [69, 73] on link "Back" at bounding box center [65, 72] width 21 height 9
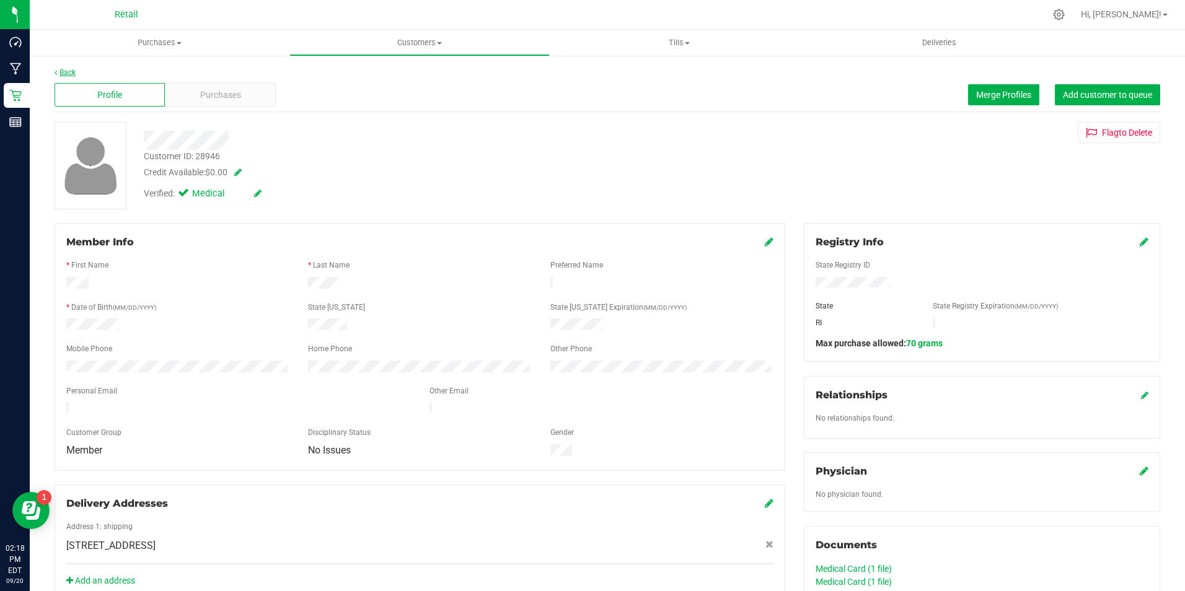
click at [55, 75] on icon at bounding box center [56, 72] width 2 height 7
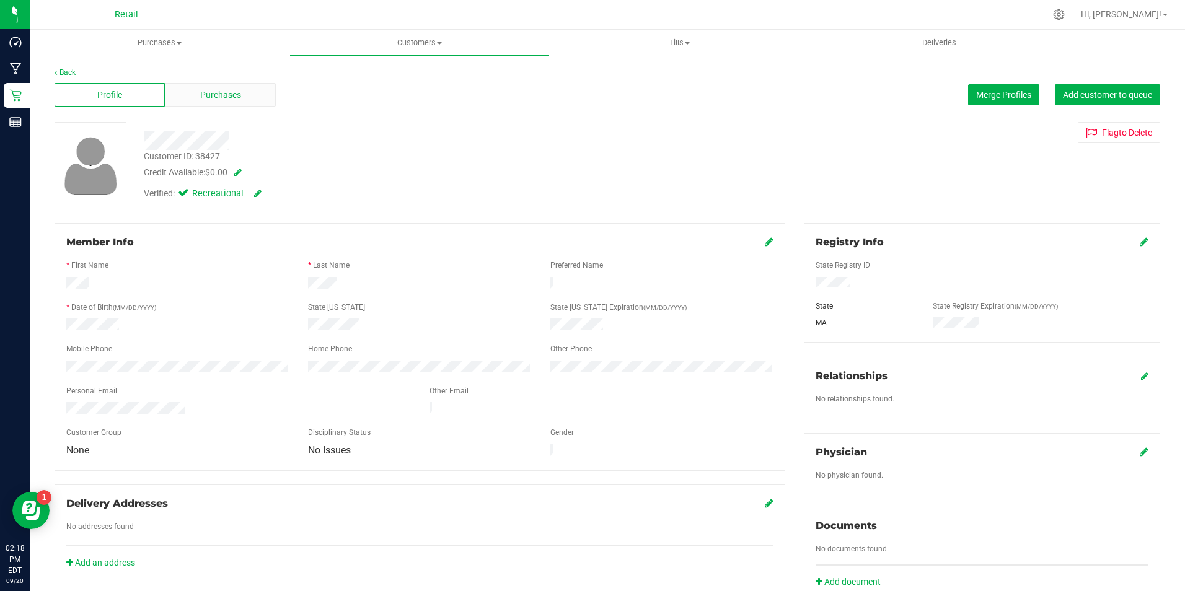
click at [215, 100] on span "Purchases" at bounding box center [220, 95] width 41 height 13
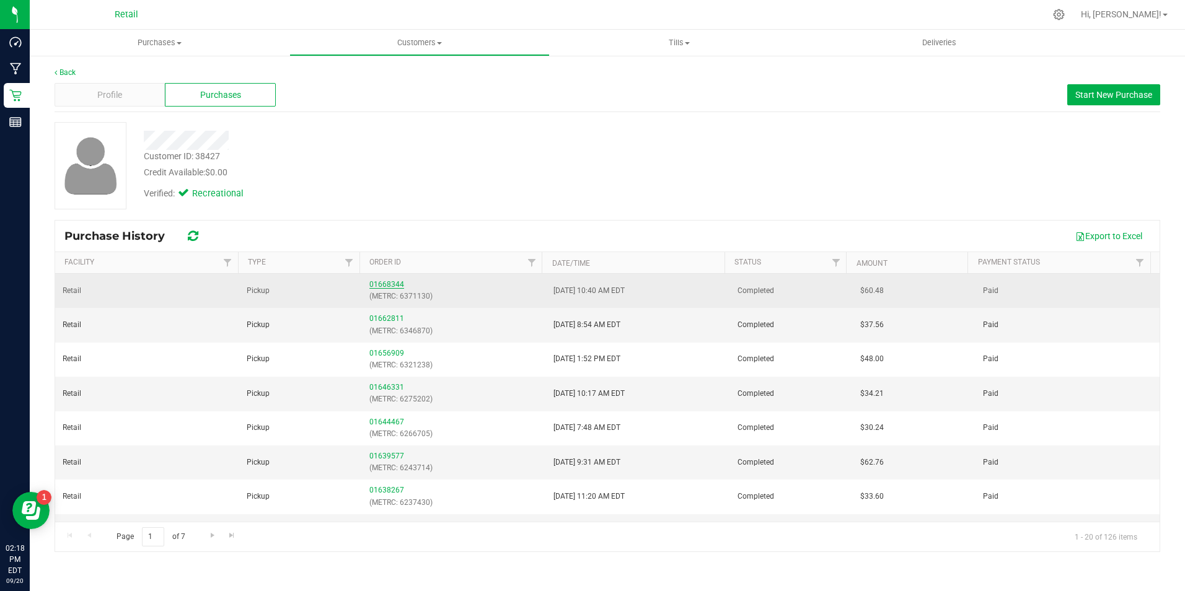
click at [398, 286] on link "01668344" at bounding box center [386, 284] width 35 height 9
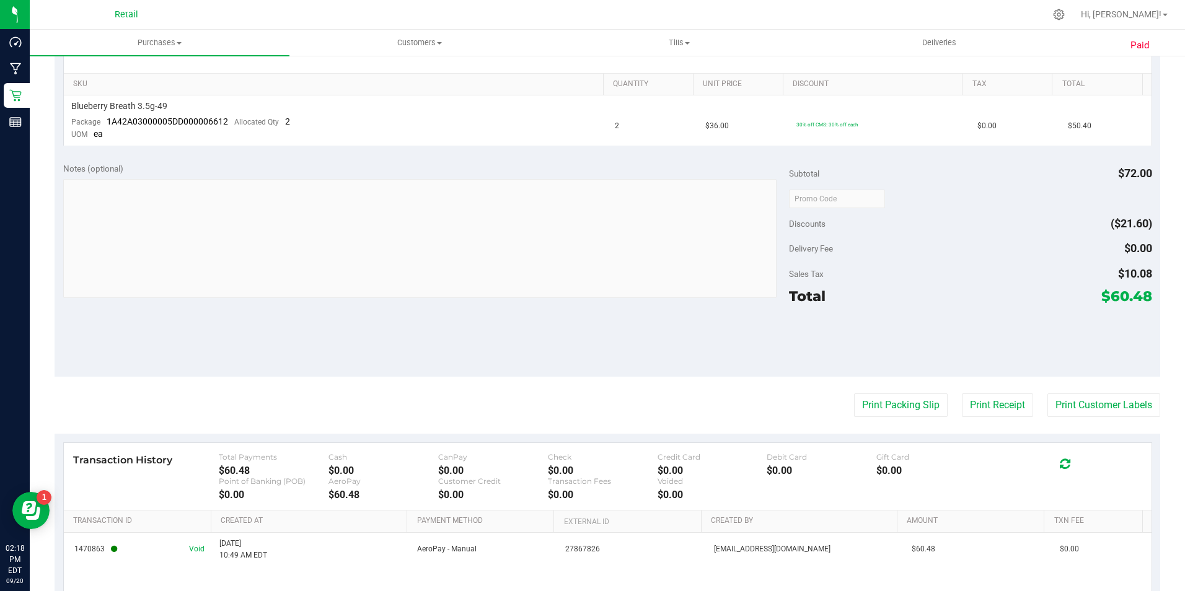
scroll to position [416, 0]
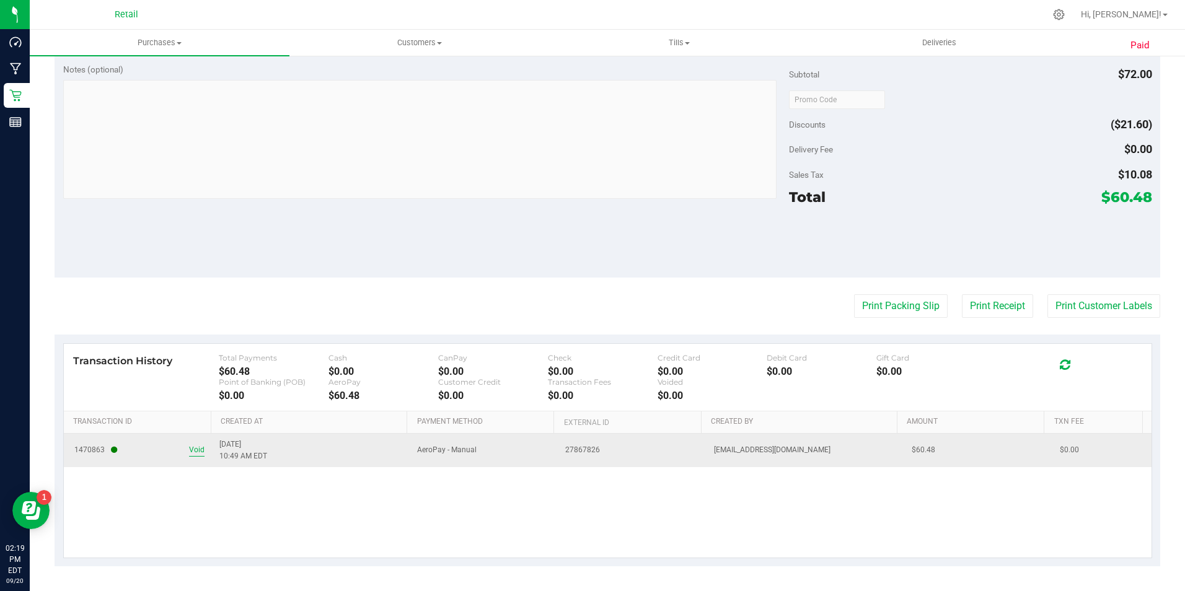
click at [200, 450] on span "Void" at bounding box center [196, 451] width 15 height 12
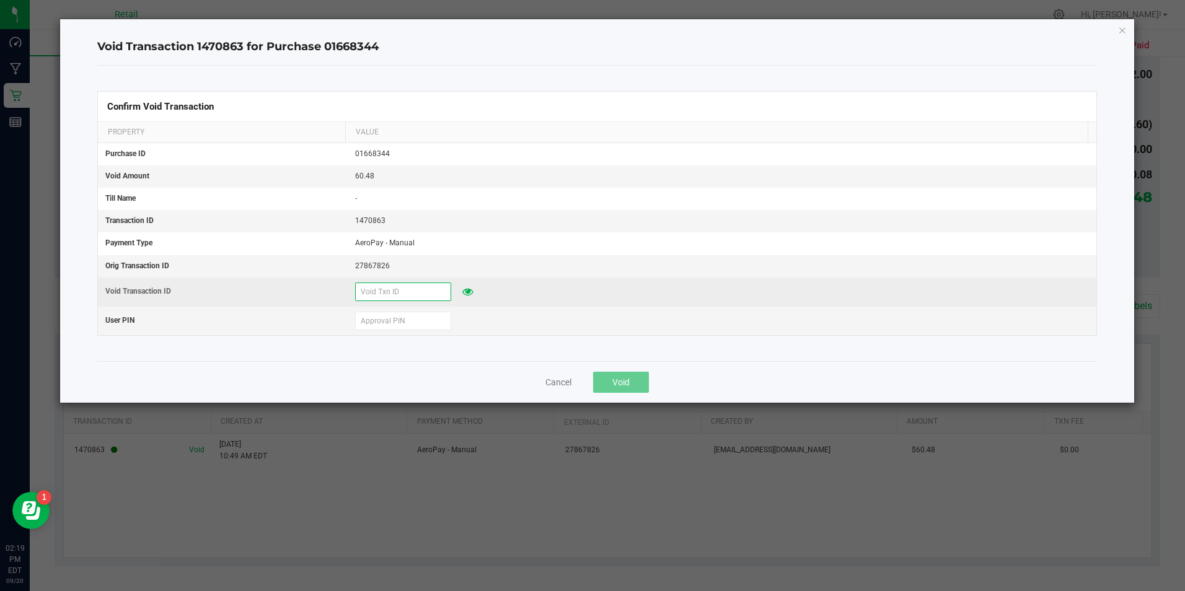
click at [375, 287] on input "text" at bounding box center [403, 292] width 96 height 19
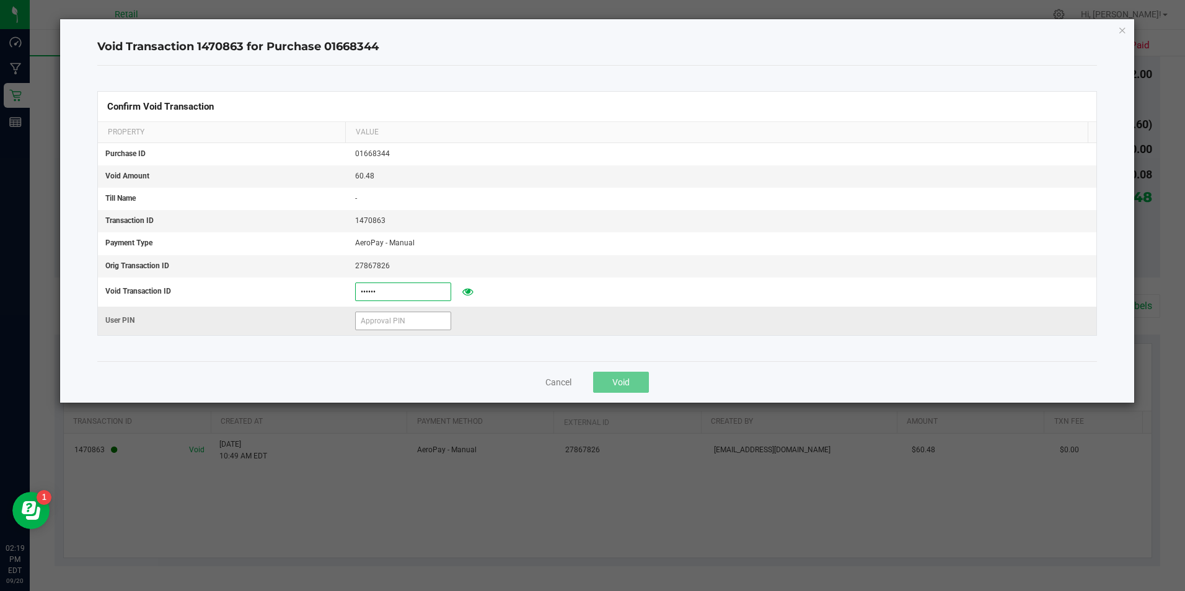
type input "[DATE]"
click at [382, 314] on input "text" at bounding box center [403, 321] width 96 height 19
type input "571204"
click at [628, 378] on span "Void" at bounding box center [621, 383] width 17 height 10
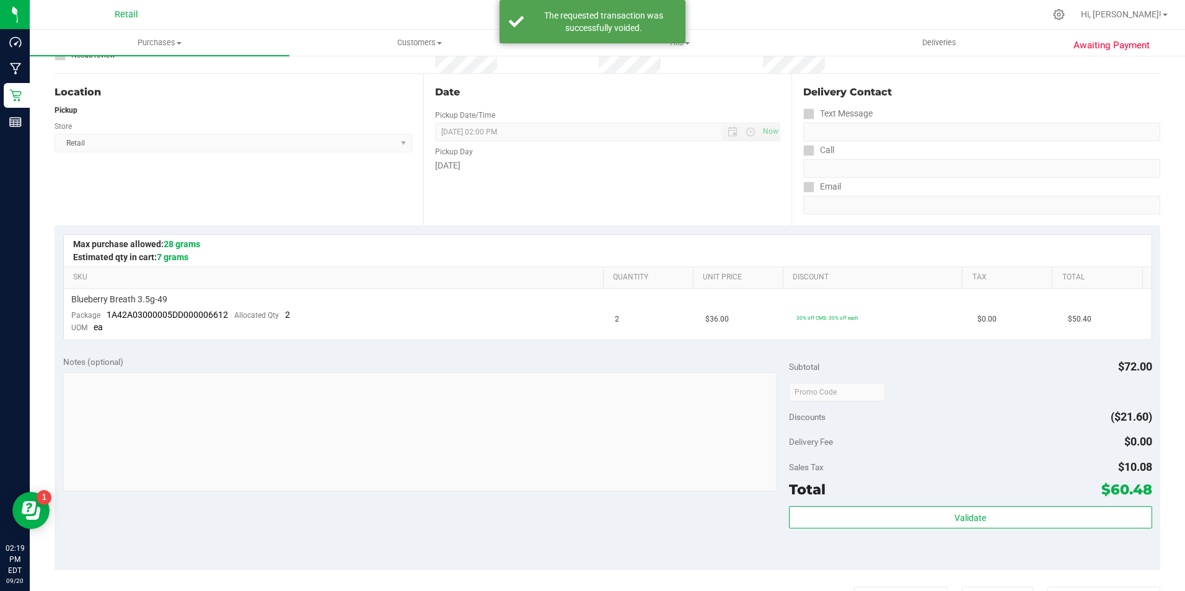
scroll to position [0, 0]
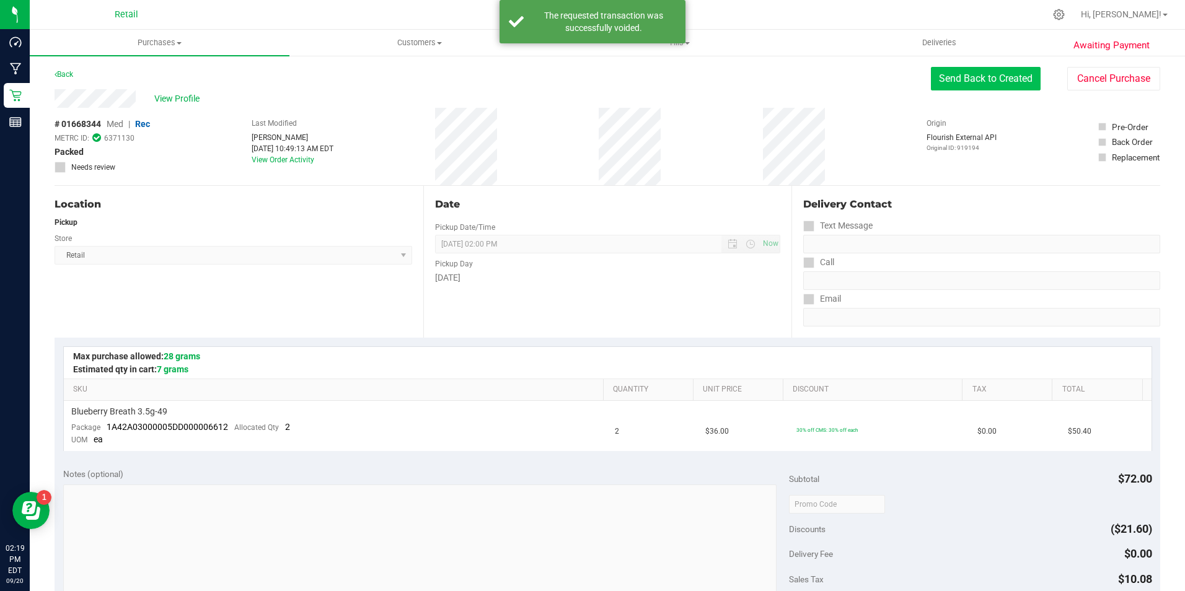
click at [945, 82] on button "Send Back to Created" at bounding box center [986, 79] width 110 height 24
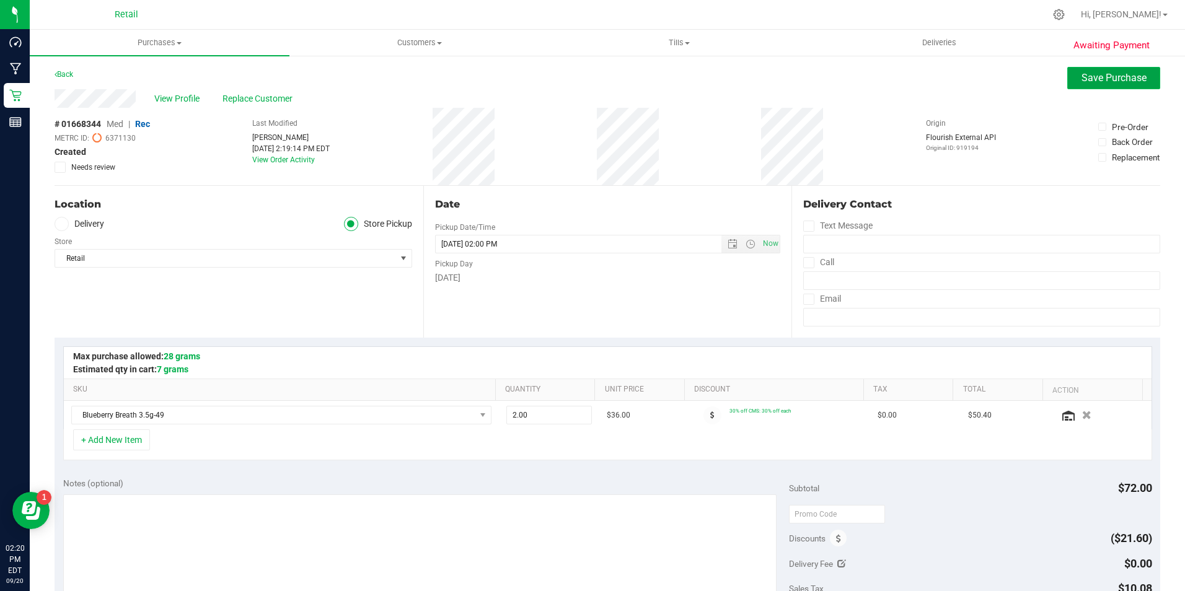
click at [1088, 80] on span "Save Purchase" at bounding box center [1114, 78] width 65 height 12
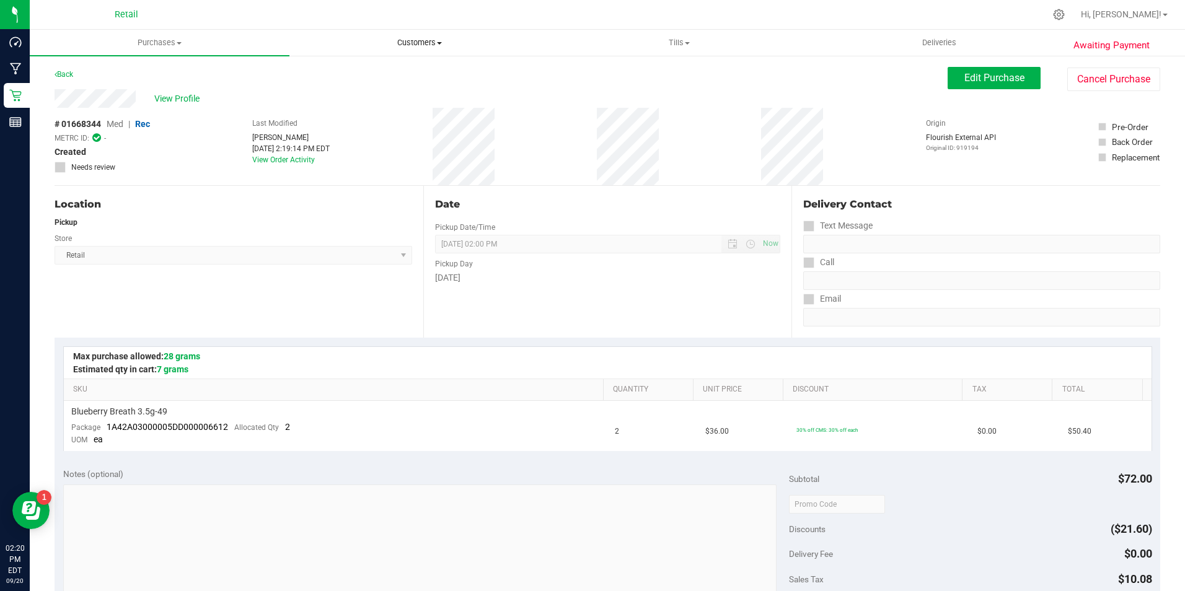
click at [425, 42] on span "Customers" at bounding box center [419, 42] width 259 height 11
click at [369, 77] on span "All customers" at bounding box center [334, 74] width 89 height 11
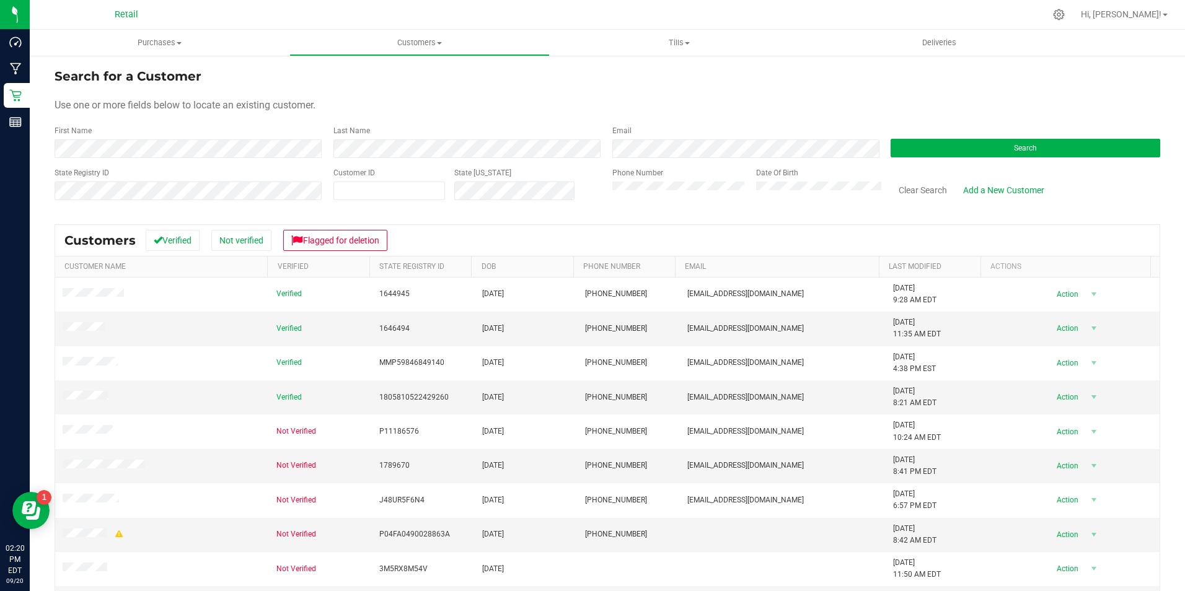
click at [357, 139] on div "Last Name" at bounding box center [463, 141] width 279 height 33
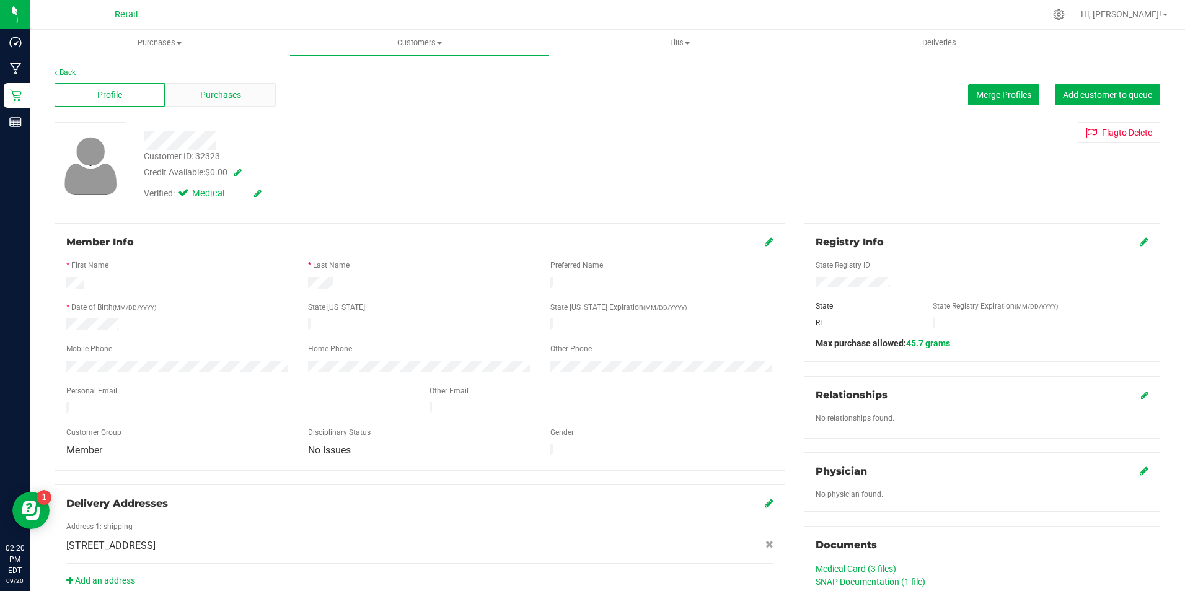
click at [215, 86] on div "Purchases" at bounding box center [220, 95] width 110 height 24
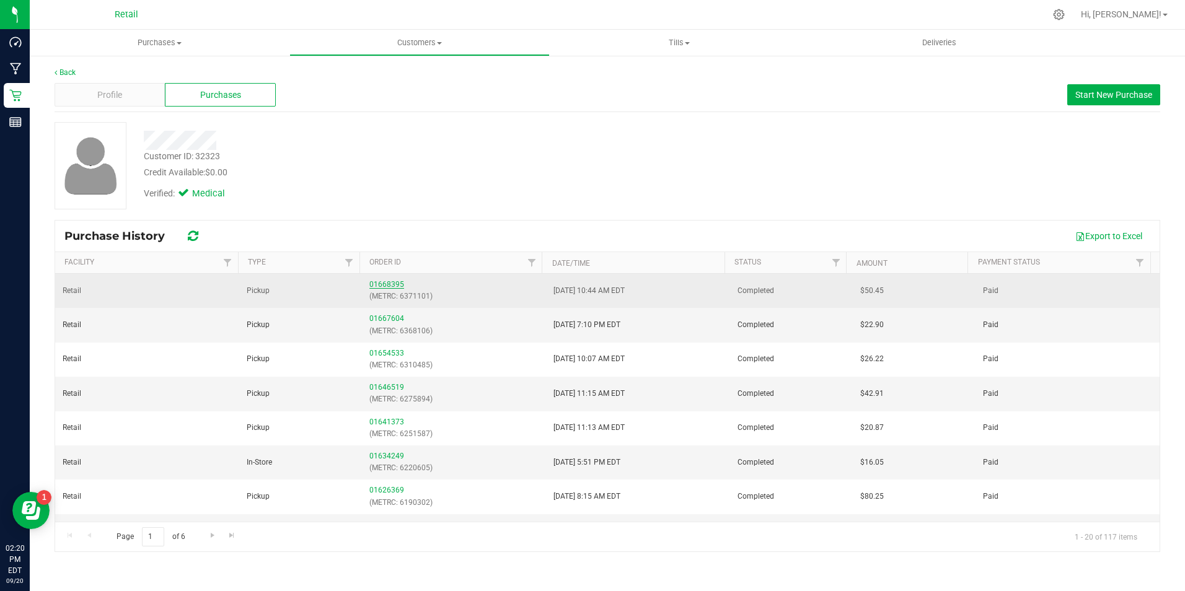
click at [379, 280] on link "01668395" at bounding box center [386, 284] width 35 height 9
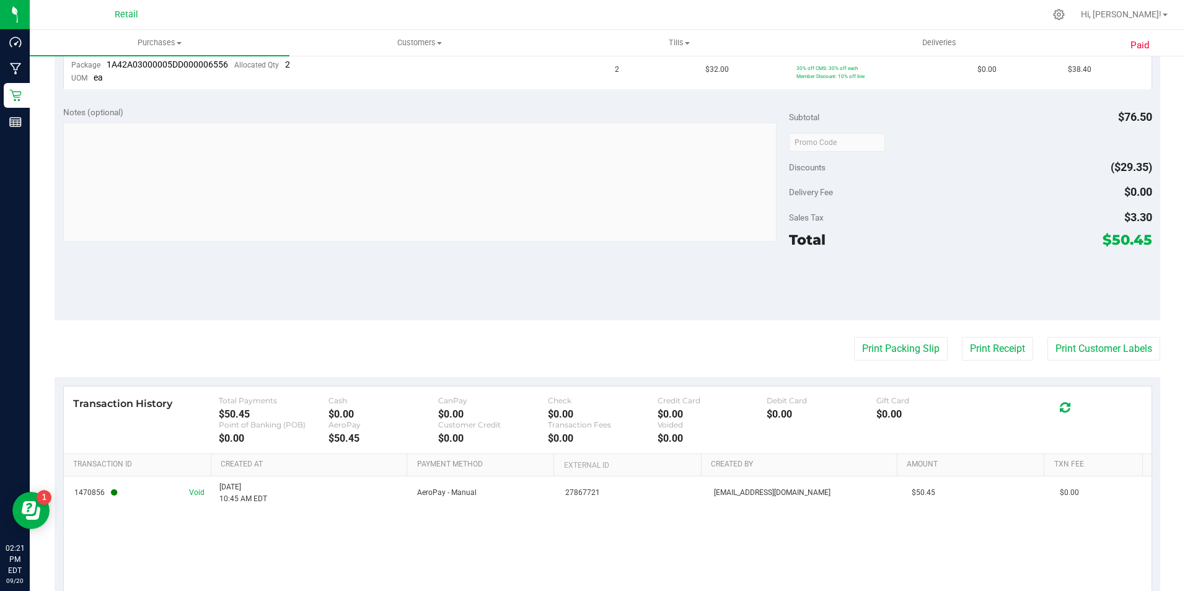
scroll to position [479, 0]
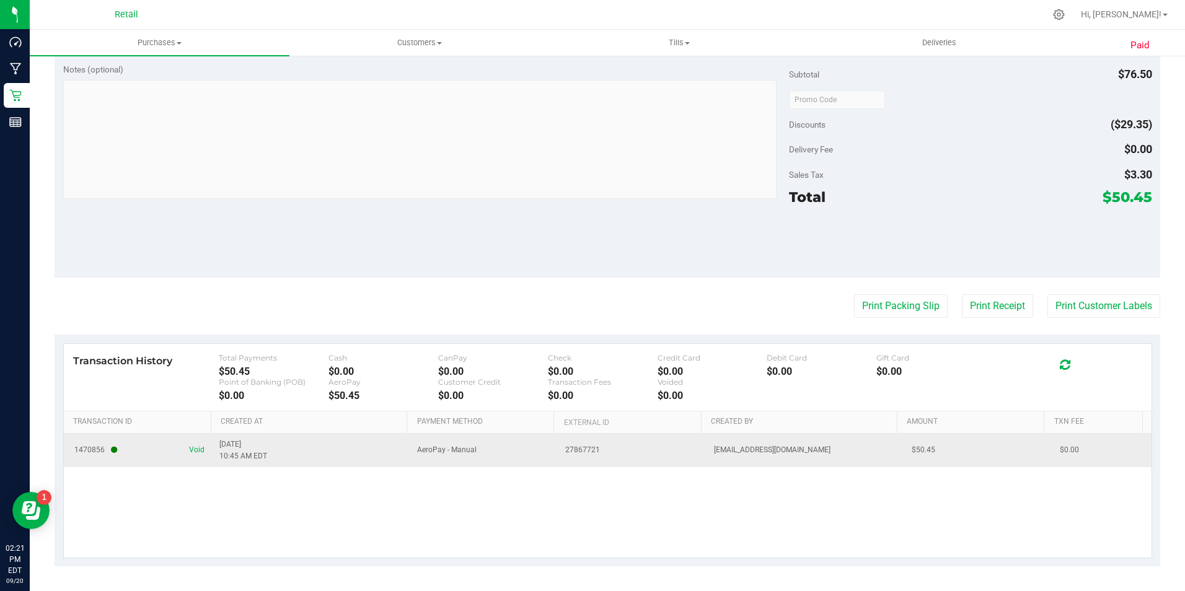
click at [203, 449] on td "1470856 Void" at bounding box center [138, 450] width 148 height 33
click at [195, 449] on span "Void" at bounding box center [196, 451] width 15 height 12
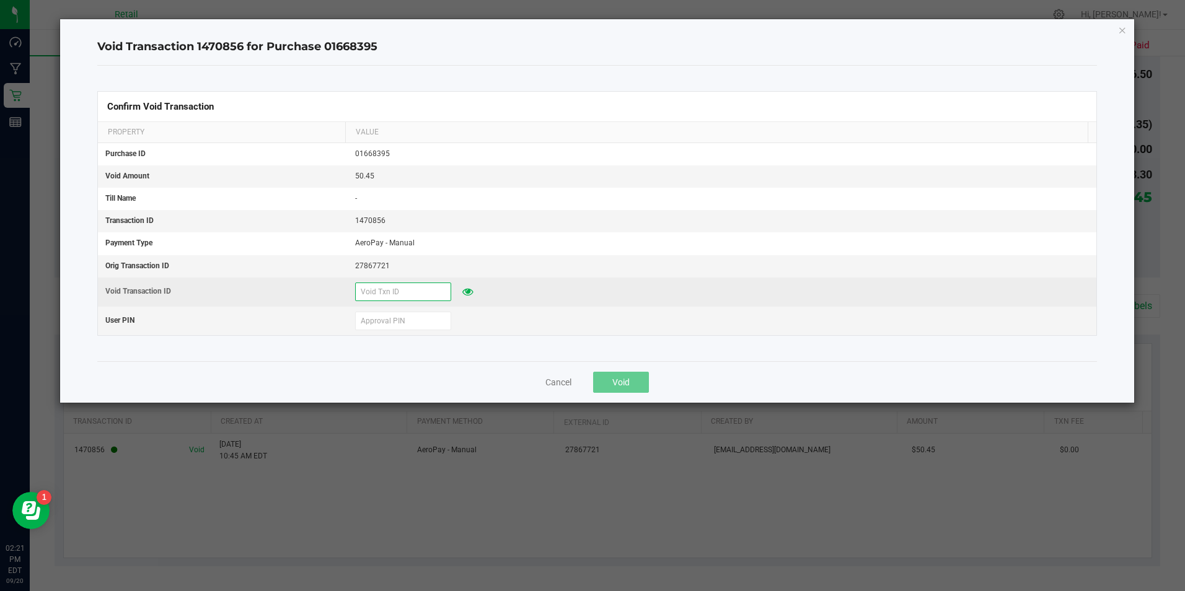
click at [435, 294] on input "text" at bounding box center [403, 292] width 96 height 19
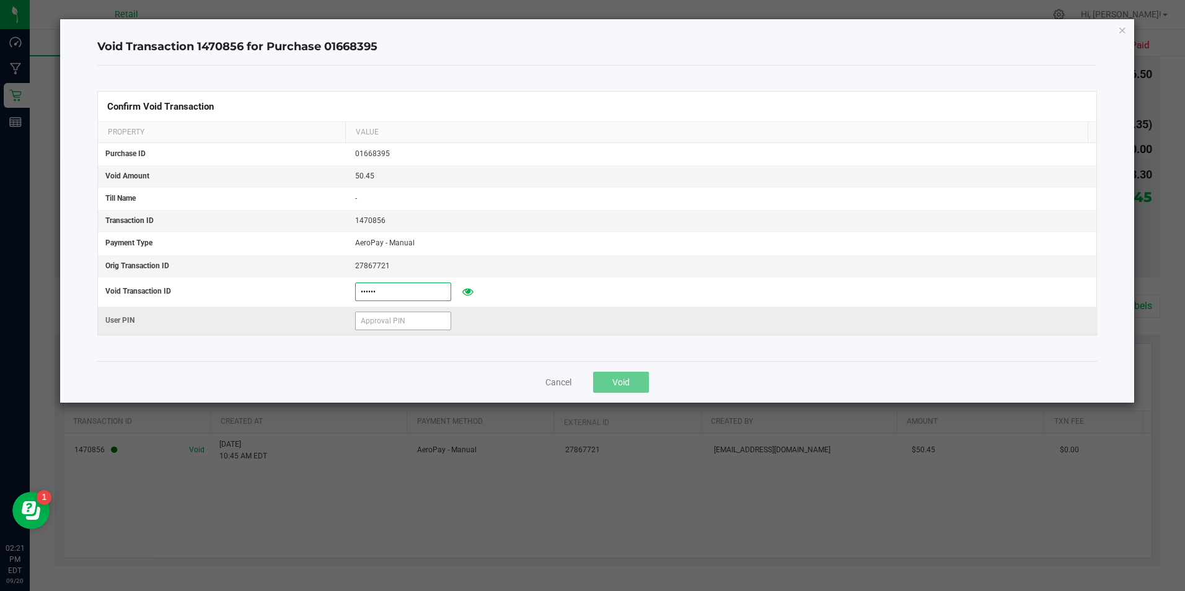
type input "[DATE]"
click at [436, 320] on input "text" at bounding box center [403, 321] width 96 height 19
type input "571204"
click at [645, 379] on button "Void" at bounding box center [621, 382] width 56 height 21
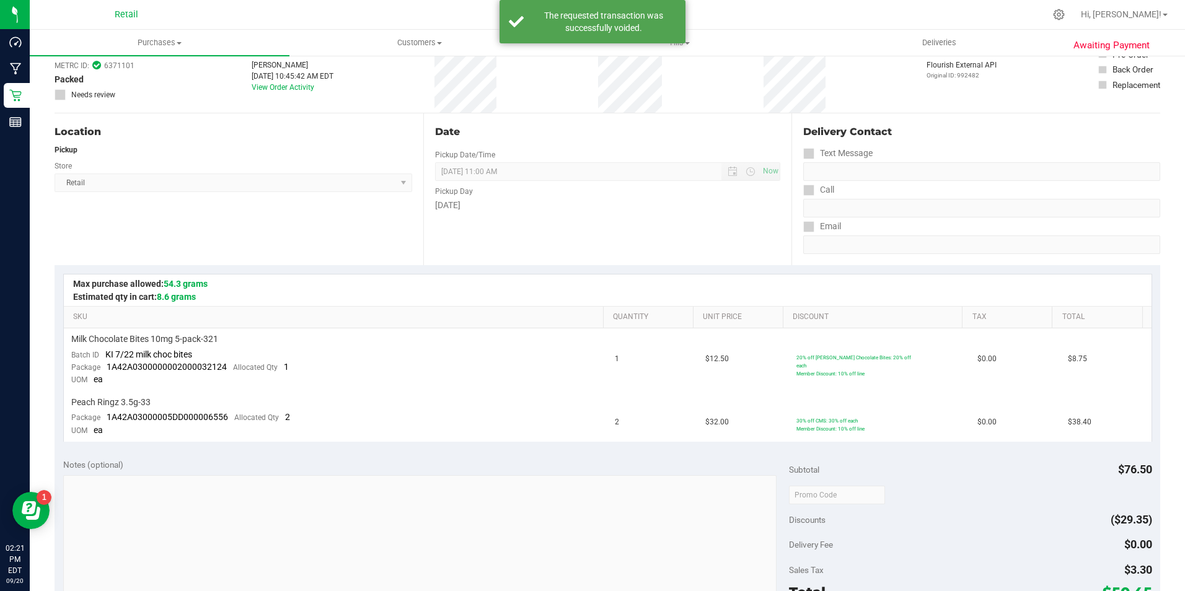
scroll to position [0, 0]
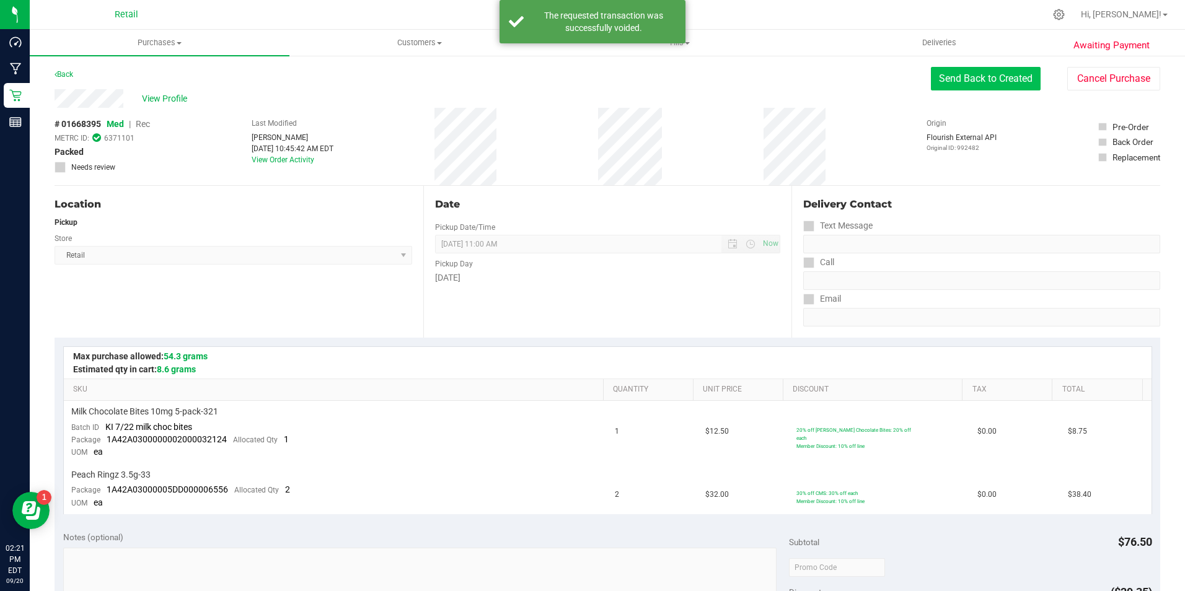
click at [1015, 74] on button "Send Back to Created" at bounding box center [986, 79] width 110 height 24
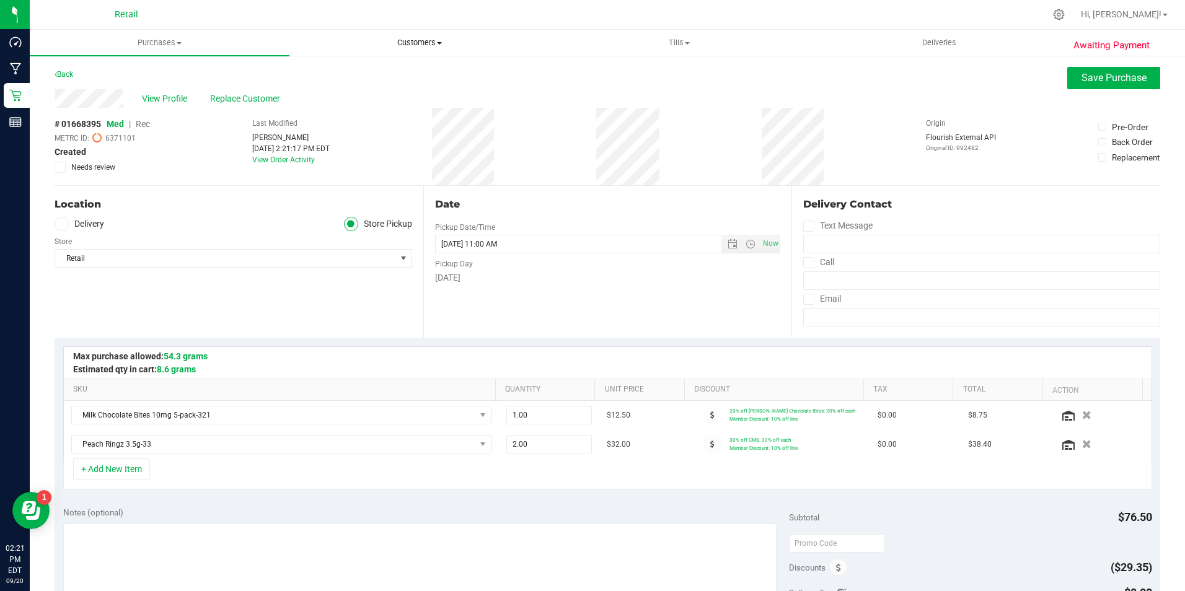
click at [406, 39] on span "Customers" at bounding box center [419, 42] width 259 height 11
click at [378, 76] on span "All customers" at bounding box center [334, 74] width 89 height 11
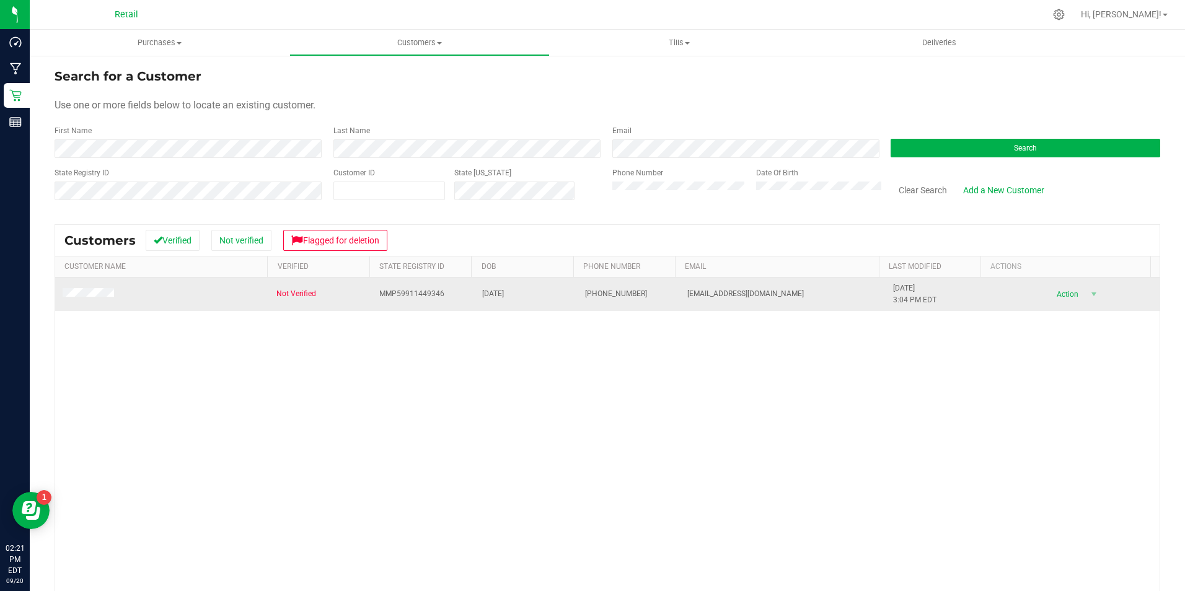
click at [82, 299] on span at bounding box center [90, 294] width 55 height 12
click at [96, 285] on td at bounding box center [162, 294] width 214 height 33
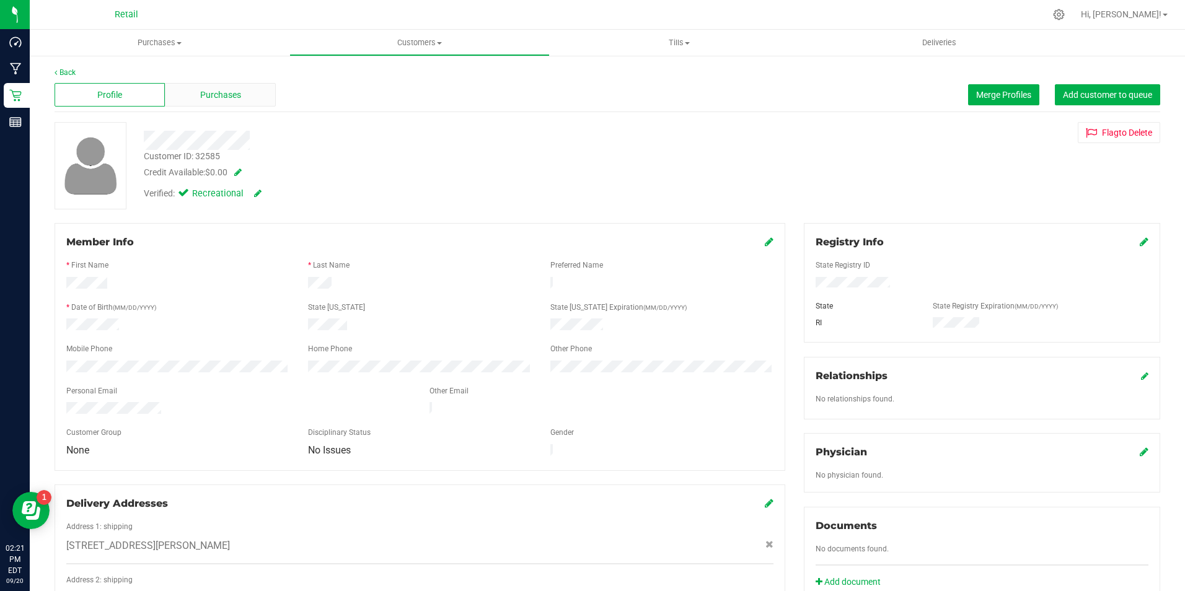
click at [195, 84] on div "Purchases" at bounding box center [220, 95] width 110 height 24
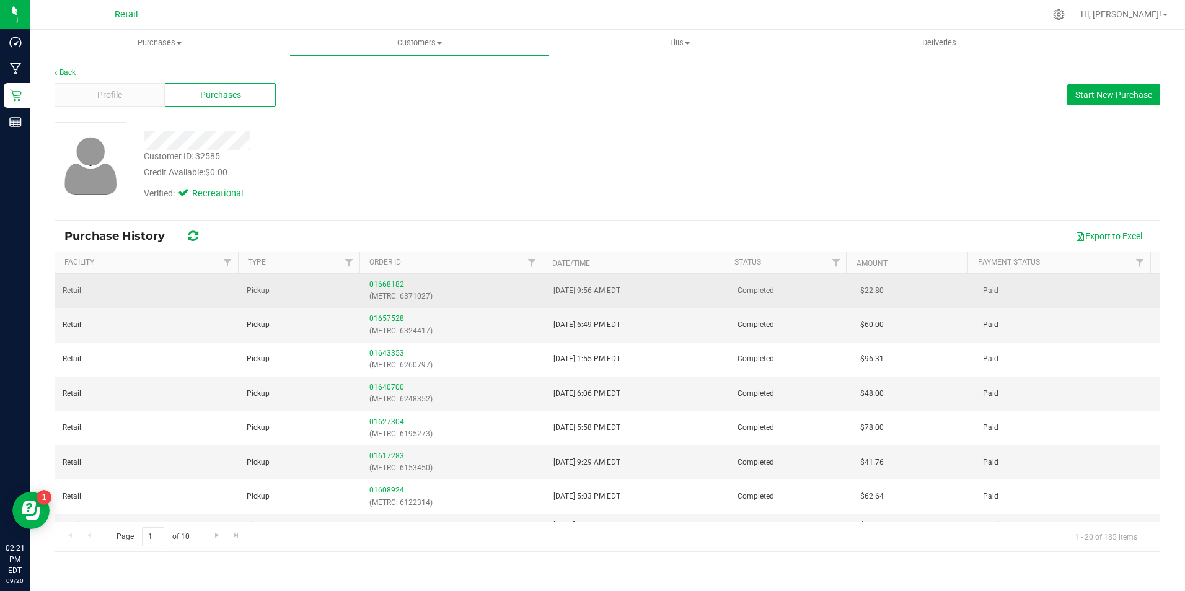
click at [373, 280] on div "01668182 (METRC: 6371027)" at bounding box center [453, 291] width 169 height 24
click at [378, 284] on link "01668182" at bounding box center [386, 284] width 35 height 9
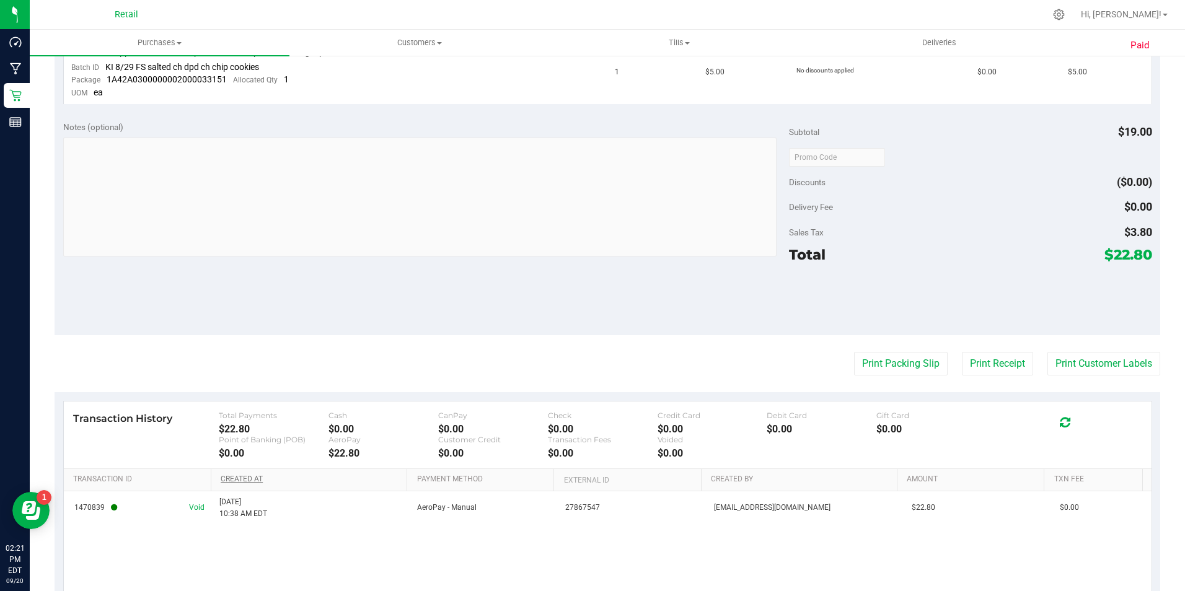
scroll to position [555, 0]
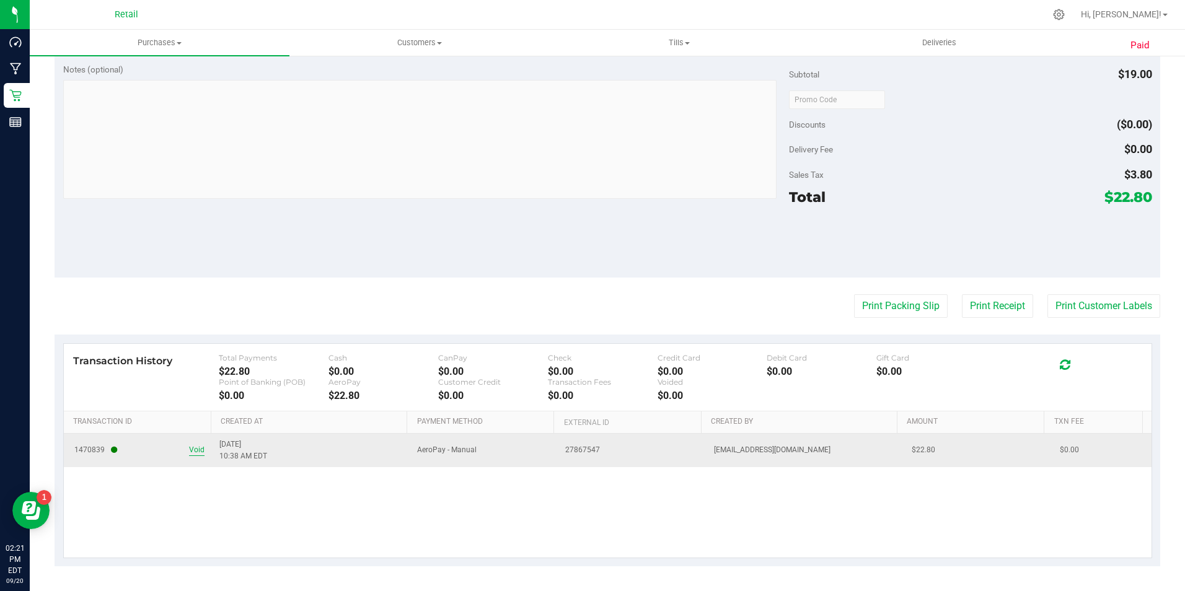
click at [200, 449] on span "Void" at bounding box center [196, 451] width 15 height 12
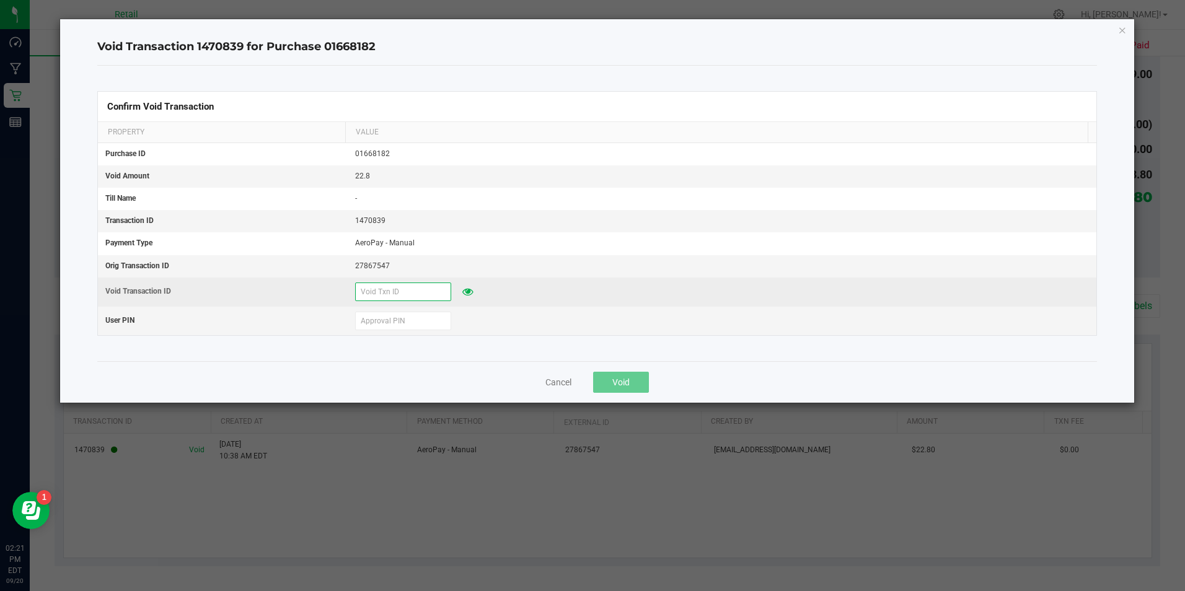
click at [392, 294] on input "text" at bounding box center [403, 292] width 96 height 19
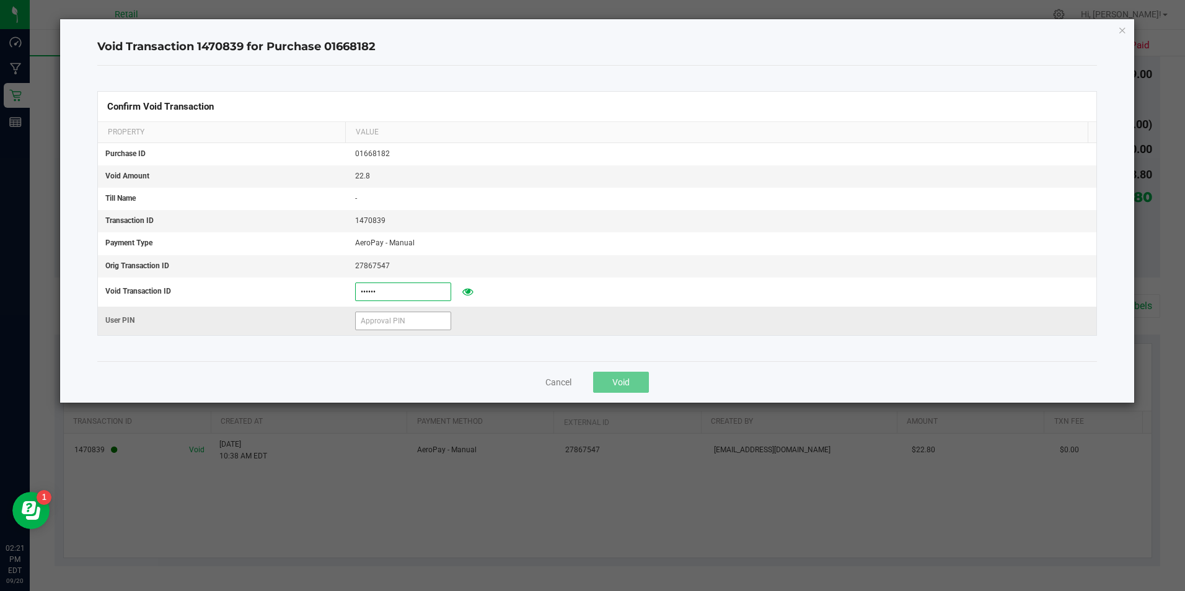
type input "[DATE]"
click at [387, 327] on input "text" at bounding box center [403, 321] width 96 height 19
type input "571204"
click at [621, 381] on span "Void" at bounding box center [621, 383] width 17 height 10
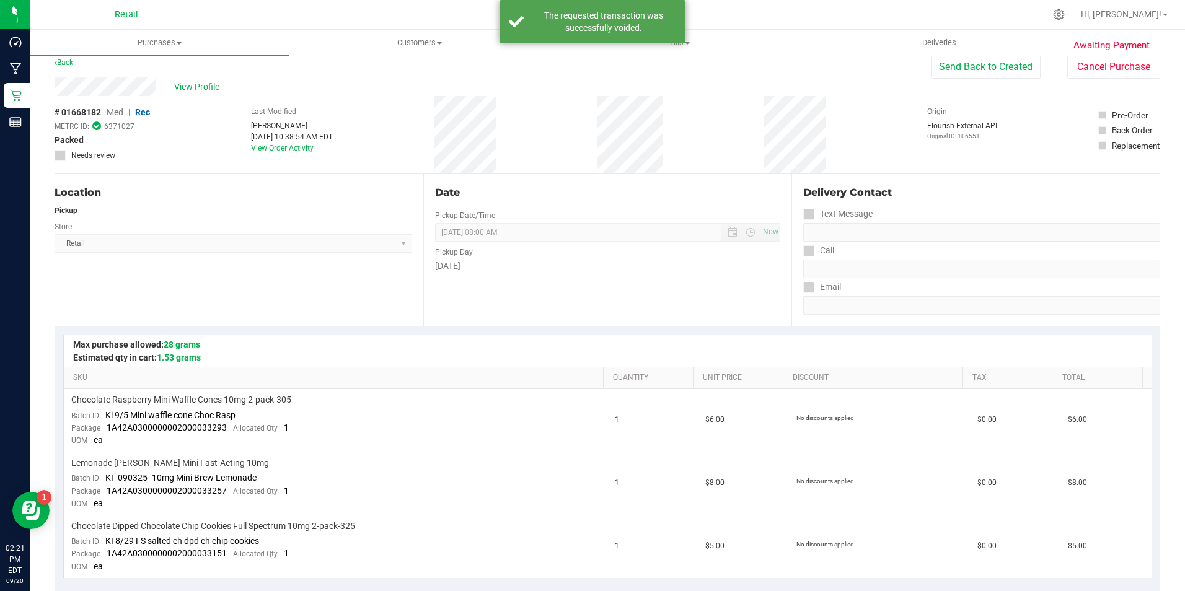
scroll to position [0, 0]
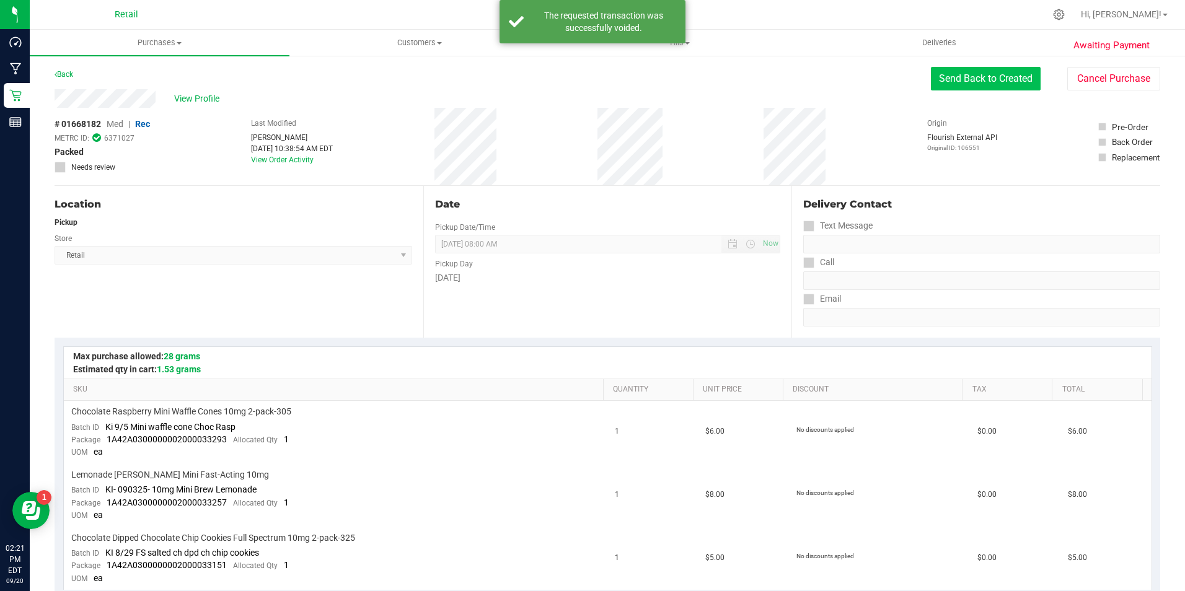
click at [969, 82] on button "Send Back to Created" at bounding box center [986, 79] width 110 height 24
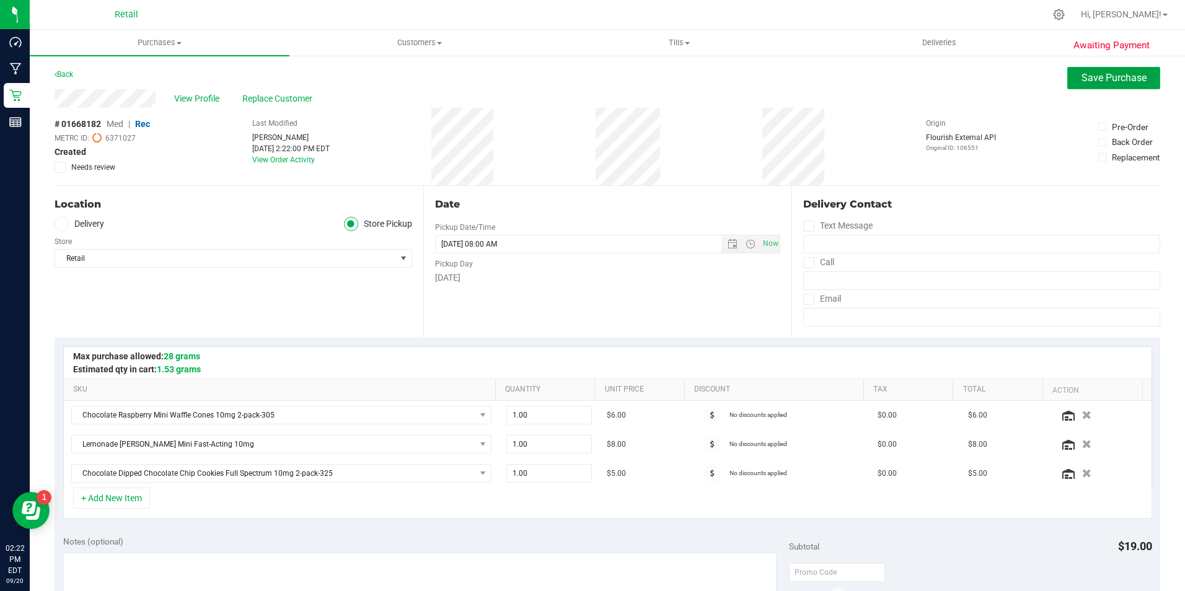
click at [1068, 76] on button "Save Purchase" at bounding box center [1114, 78] width 93 height 22
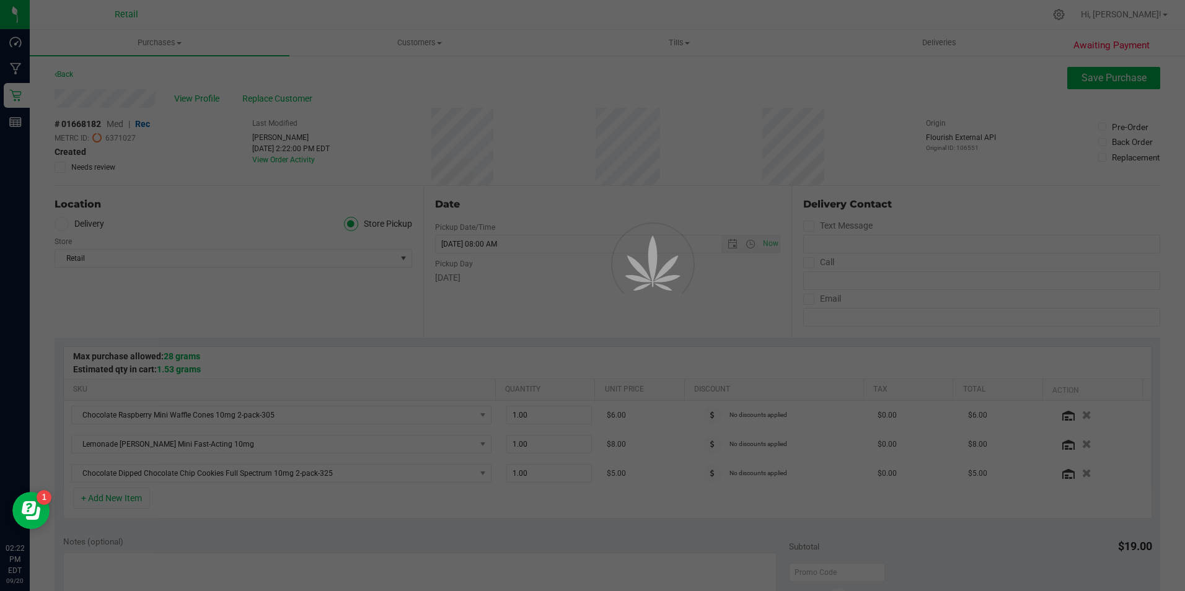
click at [68, 82] on div at bounding box center [592, 295] width 1185 height 591
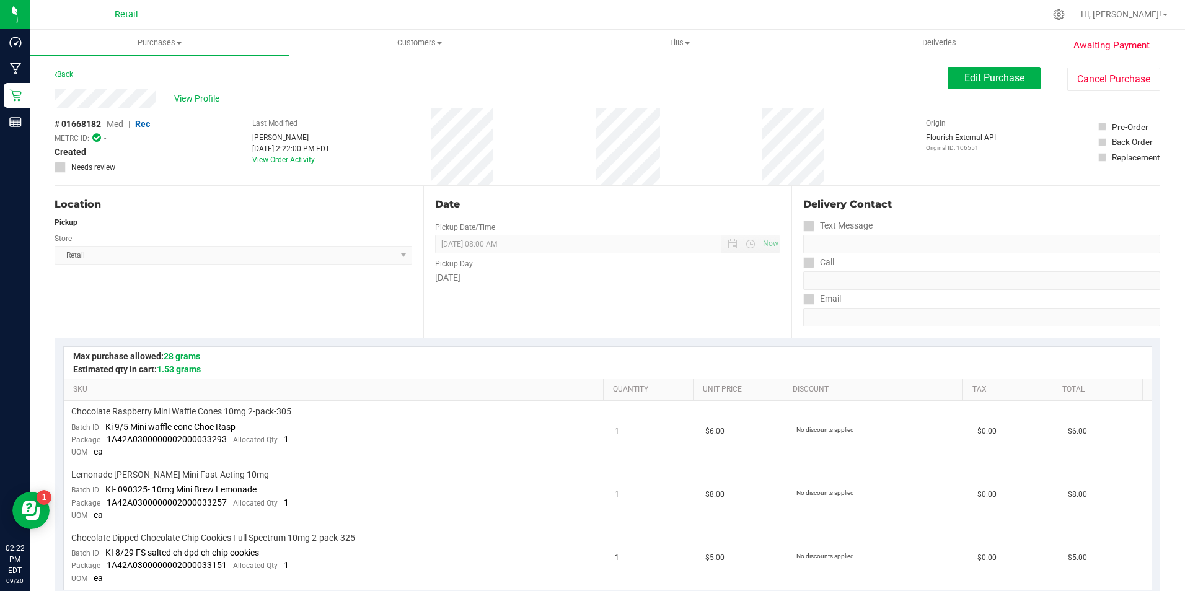
click at [71, 72] on link "Back" at bounding box center [64, 74] width 19 height 9
